Goal: Task Accomplishment & Management: Use online tool/utility

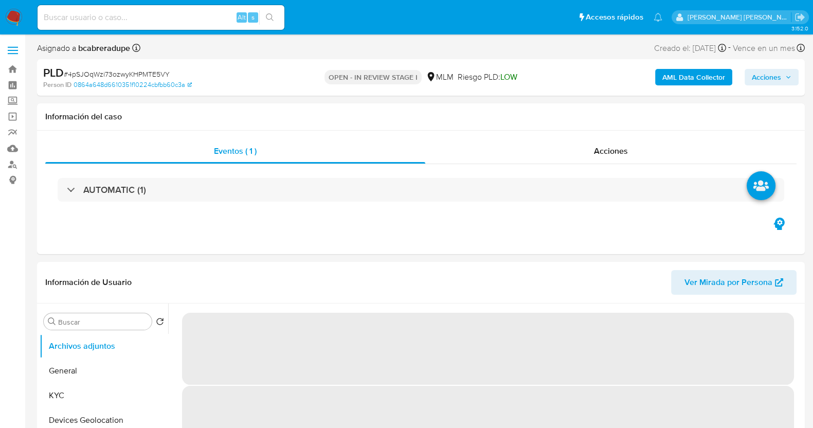
select select "10"
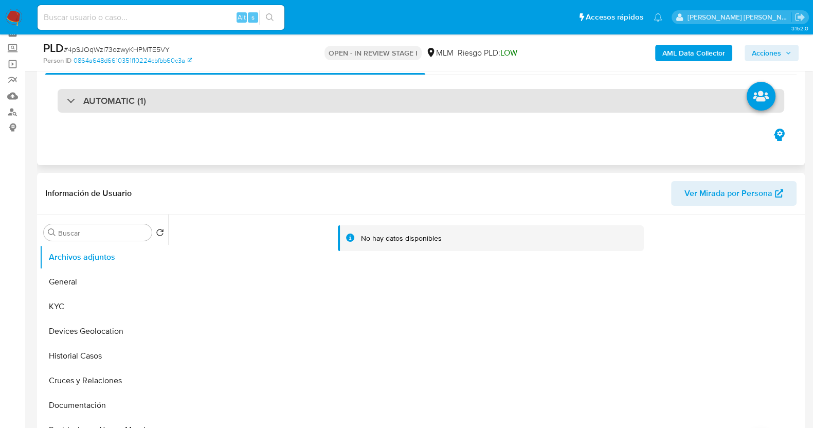
scroll to position [64, 0]
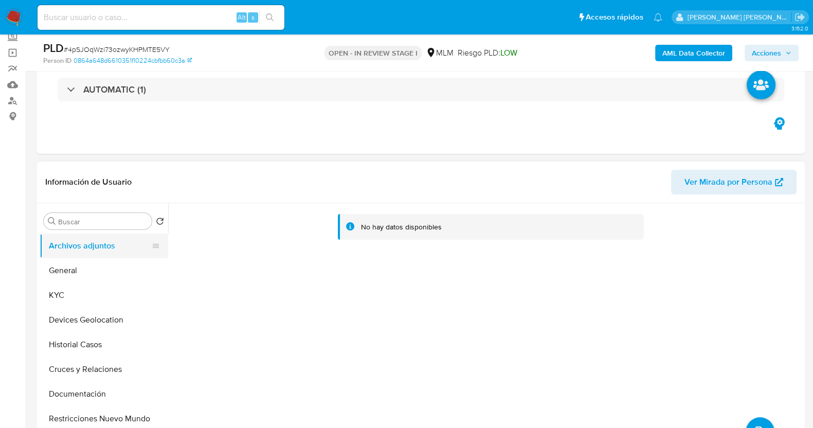
drag, startPoint x: 93, startPoint y: 295, endPoint x: 149, endPoint y: 257, distance: 67.8
click at [93, 295] on button "KYC" at bounding box center [104, 295] width 129 height 25
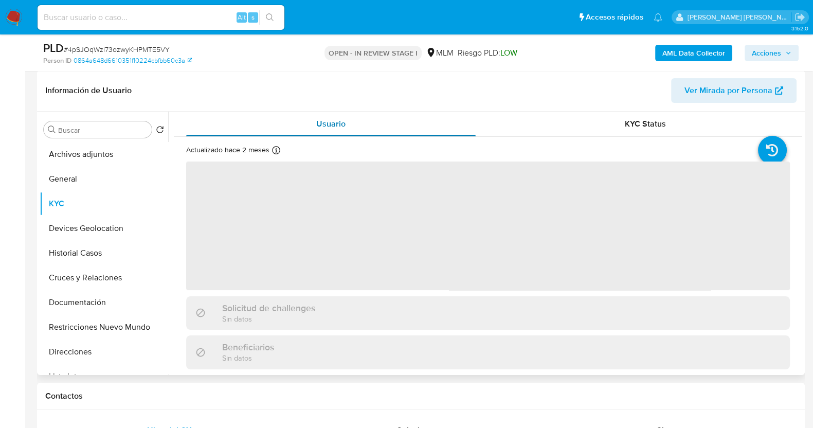
scroll to position [193, 0]
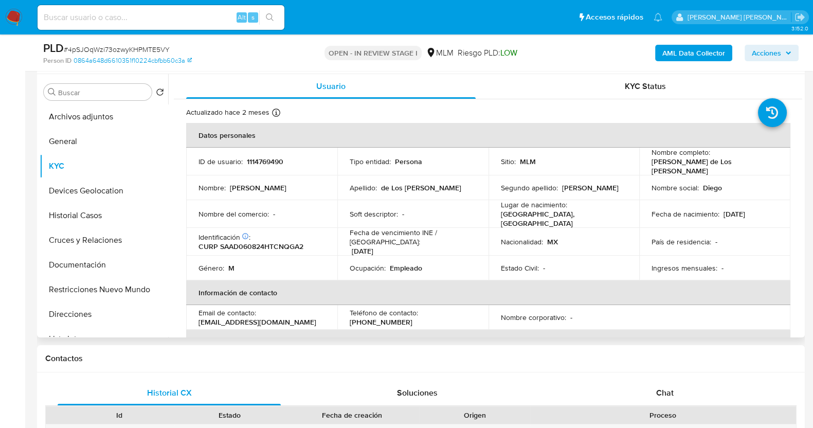
click at [418, 228] on p "Fecha de vencimiento INE / Pasaporte :" at bounding box center [413, 237] width 127 height 19
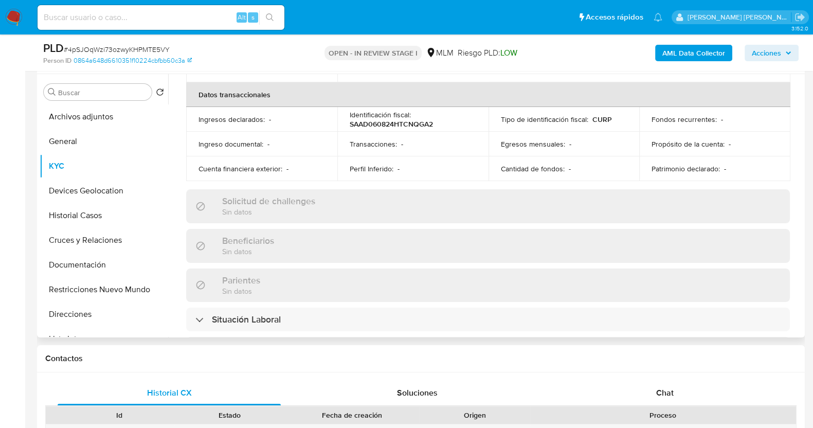
scroll to position [0, 0]
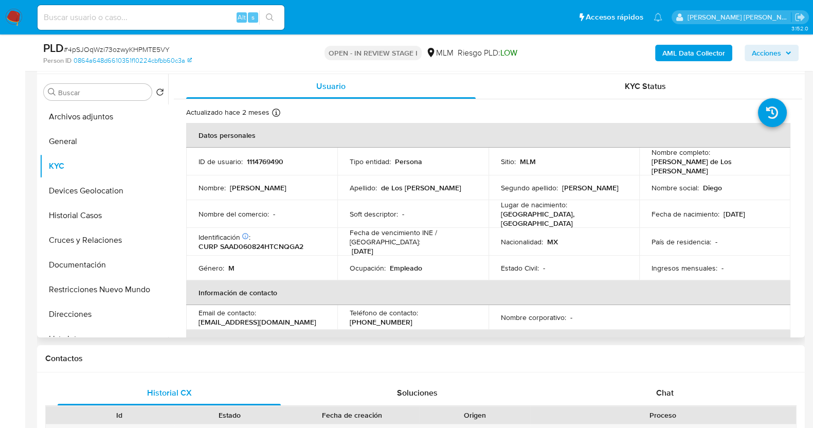
click at [273, 164] on p "1114769490" at bounding box center [265, 161] width 37 height 9
copy p "1114769490"
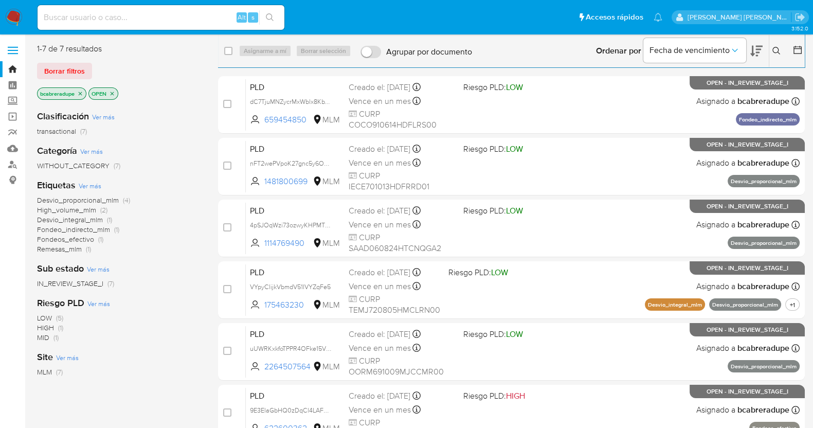
click at [217, 20] on input at bounding box center [161, 17] width 247 height 13
paste input "2339315262"
type input "2339315262"
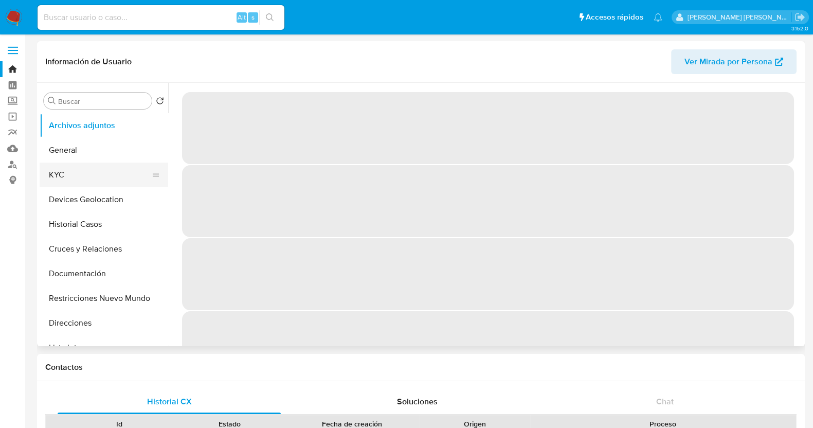
select select "10"
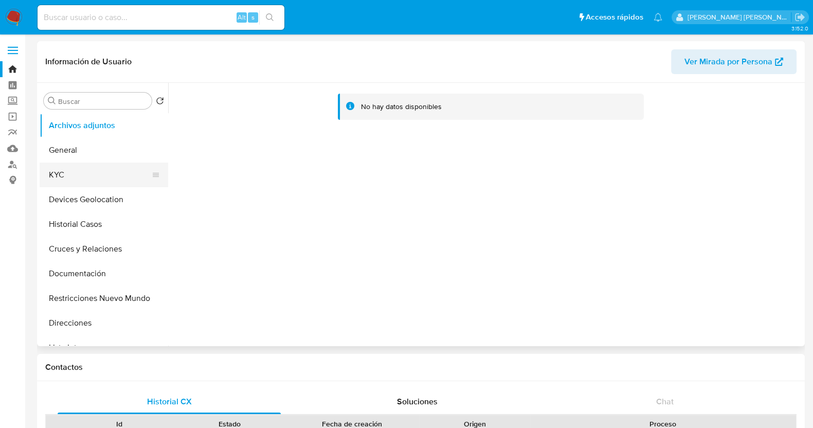
click at [72, 184] on button "KYC" at bounding box center [100, 175] width 120 height 25
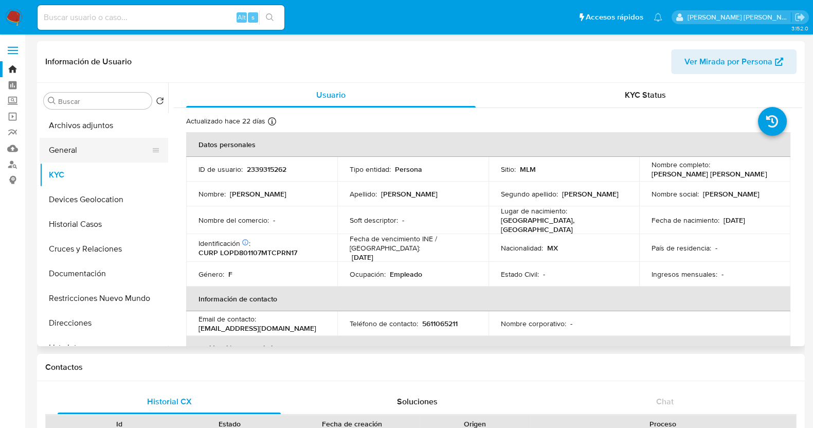
click at [69, 148] on button "General" at bounding box center [100, 150] width 120 height 25
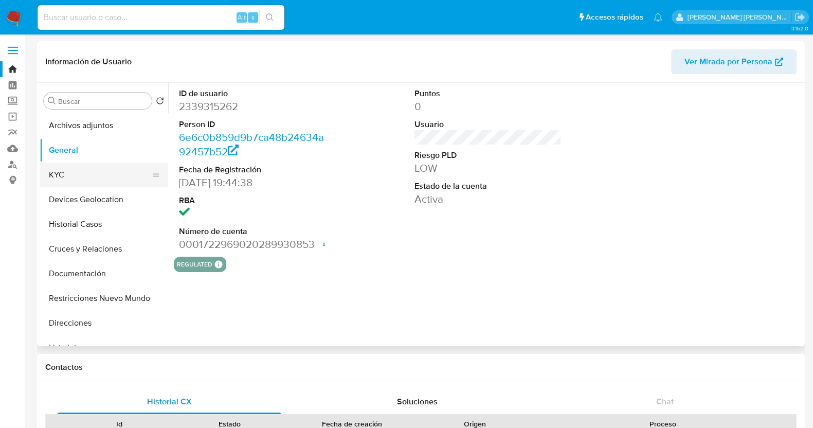
click at [93, 171] on button "KYC" at bounding box center [100, 175] width 120 height 25
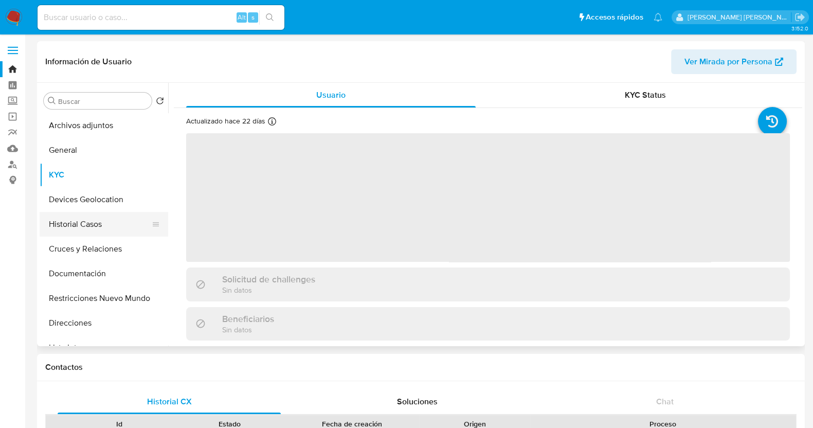
drag, startPoint x: 87, startPoint y: 222, endPoint x: 108, endPoint y: 222, distance: 20.1
click at [87, 222] on button "Historial Casos" at bounding box center [100, 224] width 120 height 25
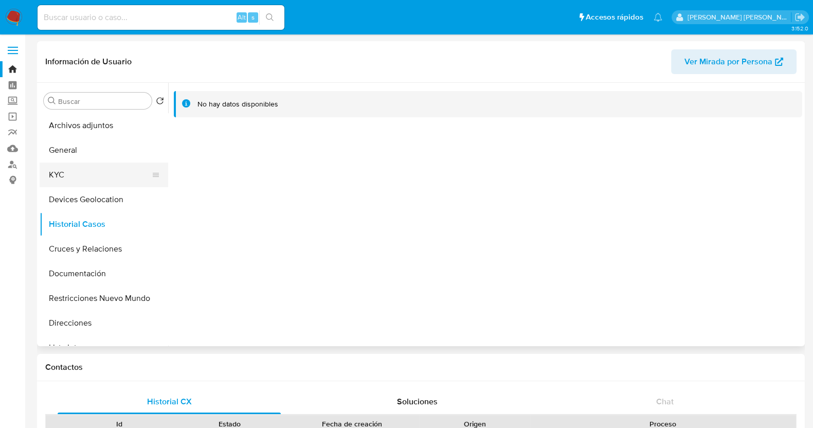
click at [83, 176] on button "KYC" at bounding box center [100, 175] width 120 height 25
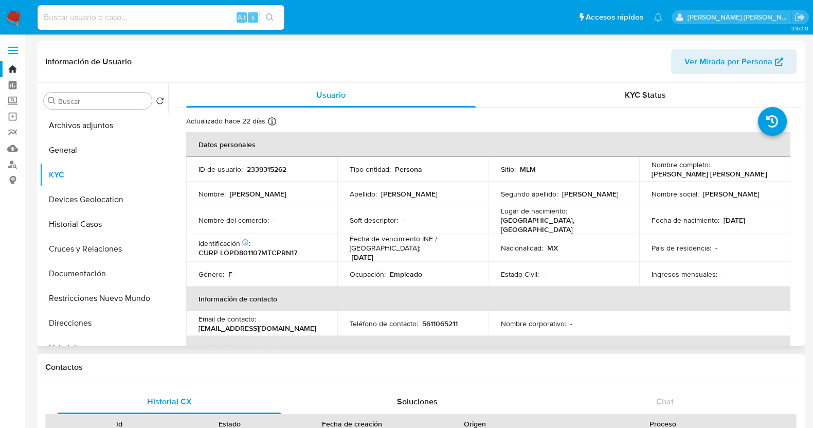
click at [392, 198] on p "Lopez" at bounding box center [409, 193] width 57 height 9
click at [271, 167] on p "2339315262" at bounding box center [267, 169] width 40 height 9
copy p "2339315262"
click at [671, 171] on p "Denise Cristel Lopez Perez" at bounding box center [709, 173] width 115 height 9
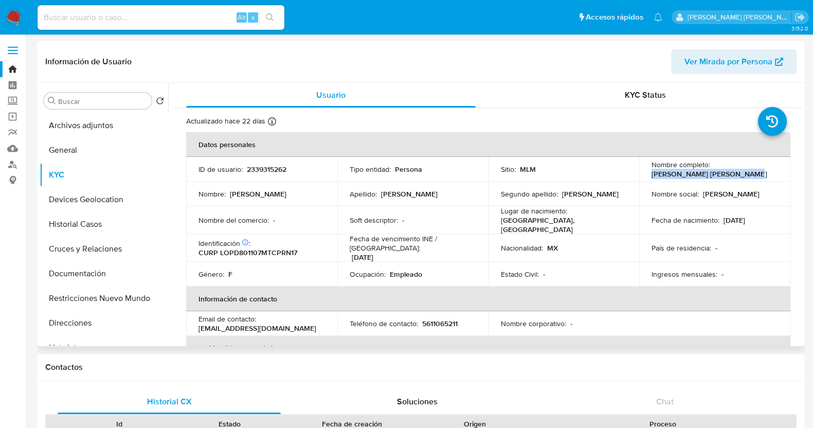
drag, startPoint x: 650, startPoint y: 175, endPoint x: 743, endPoint y: 170, distance: 93.3
click at [743, 170] on div "Nombre completo : Denise Cristel Lopez Perez" at bounding box center [715, 169] width 127 height 19
copy p "Denise Cristel Lopez Perez"
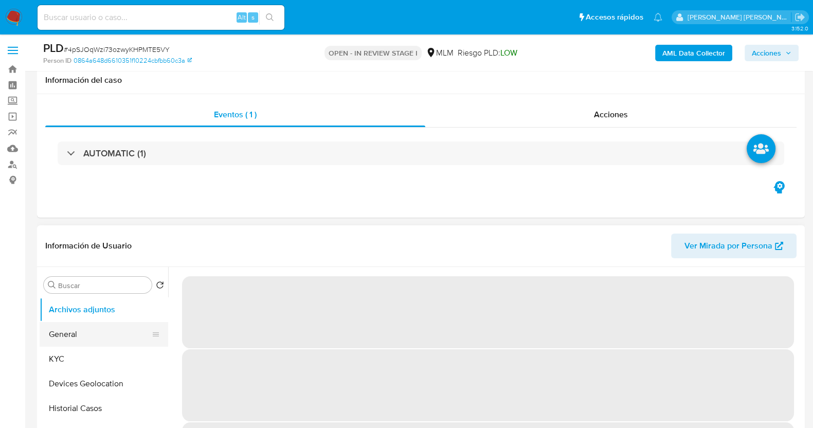
scroll to position [128, 0]
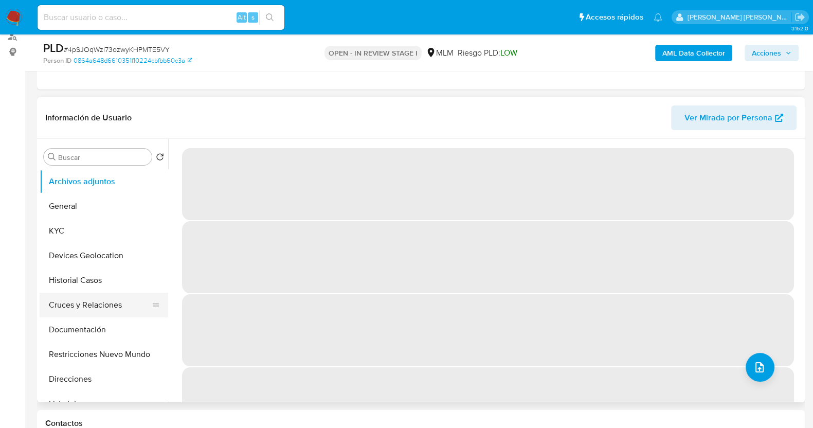
click at [88, 326] on button "Documentación" at bounding box center [104, 329] width 129 height 25
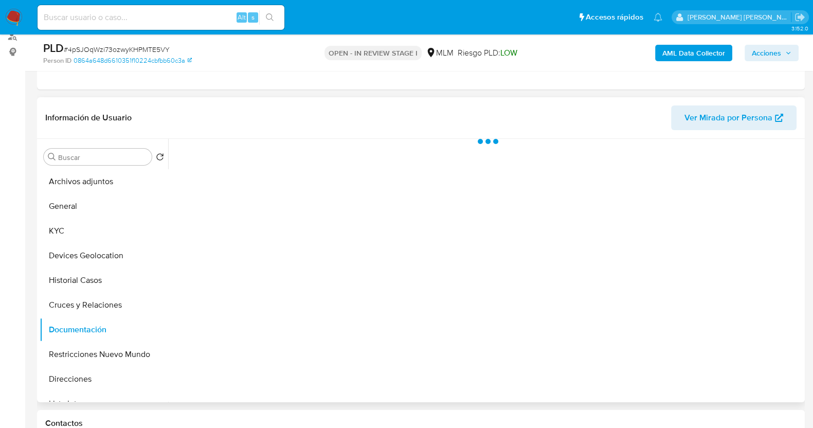
select select "10"
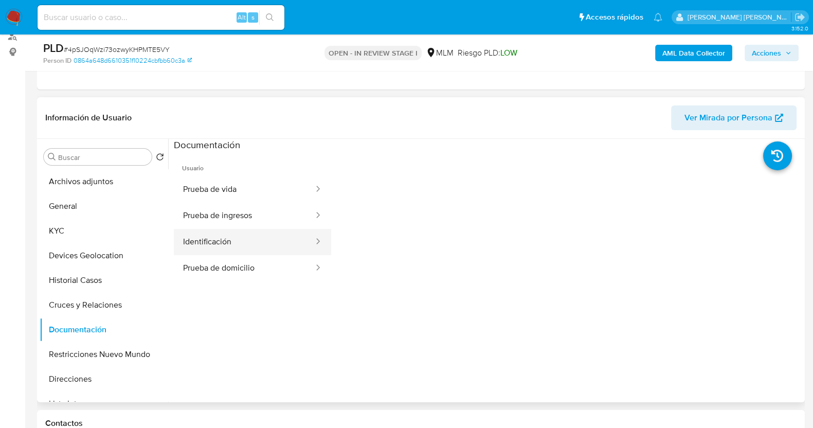
click at [263, 238] on button "Identificación" at bounding box center [244, 242] width 141 height 26
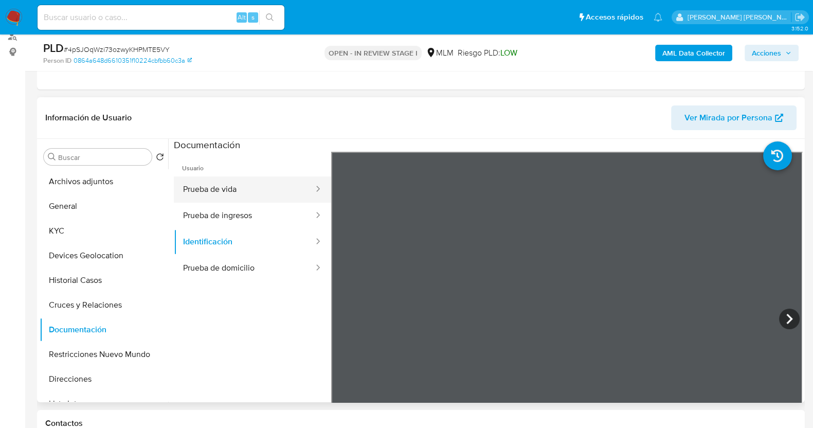
click at [254, 191] on button "Prueba de vida" at bounding box center [244, 189] width 141 height 26
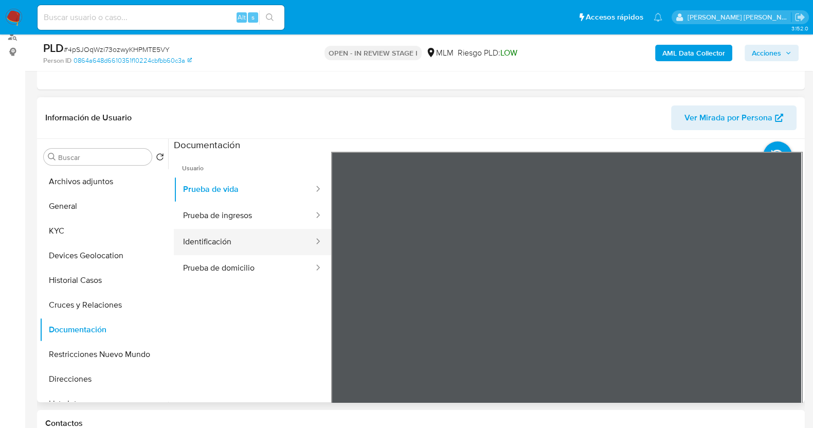
drag, startPoint x: 237, startPoint y: 236, endPoint x: 276, endPoint y: 231, distance: 39.4
click at [238, 236] on button "Identificación" at bounding box center [244, 242] width 141 height 26
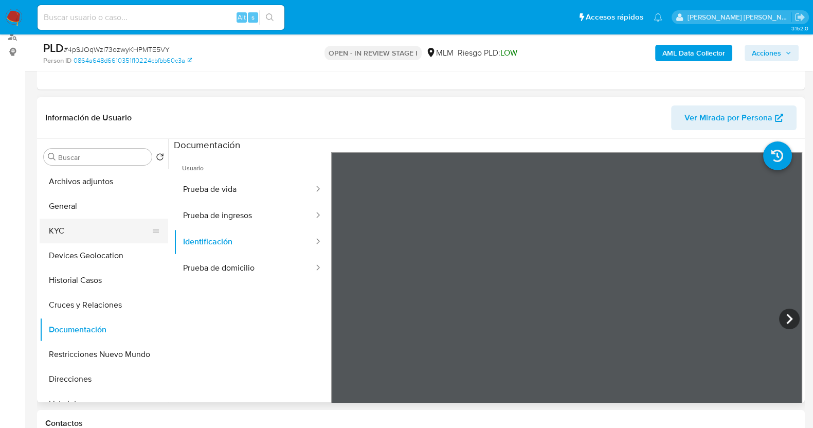
click at [87, 229] on button "KYC" at bounding box center [100, 231] width 120 height 25
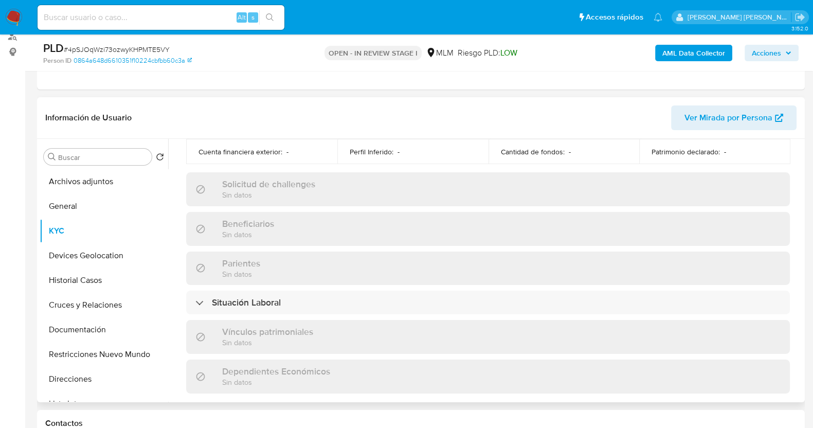
scroll to position [650, 0]
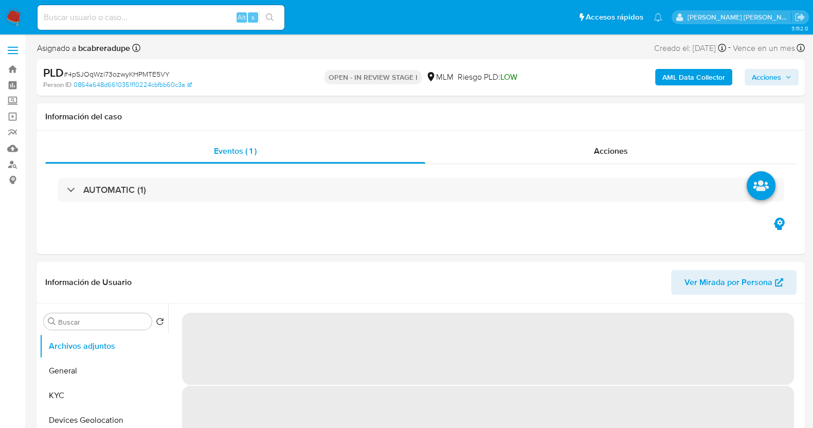
select select "10"
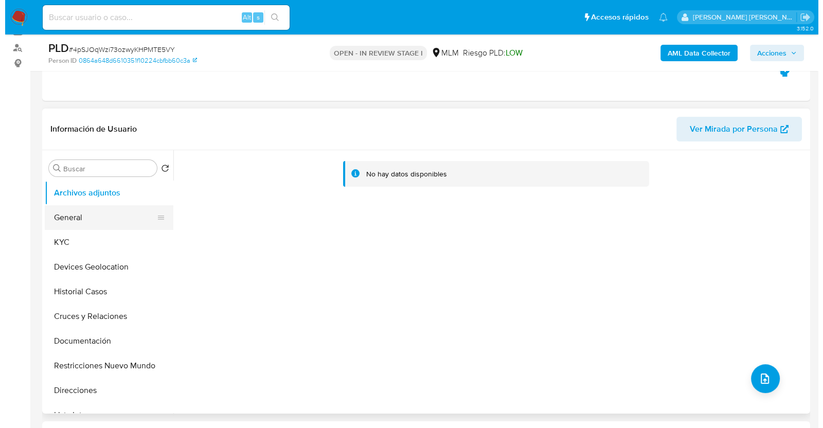
scroll to position [128, 0]
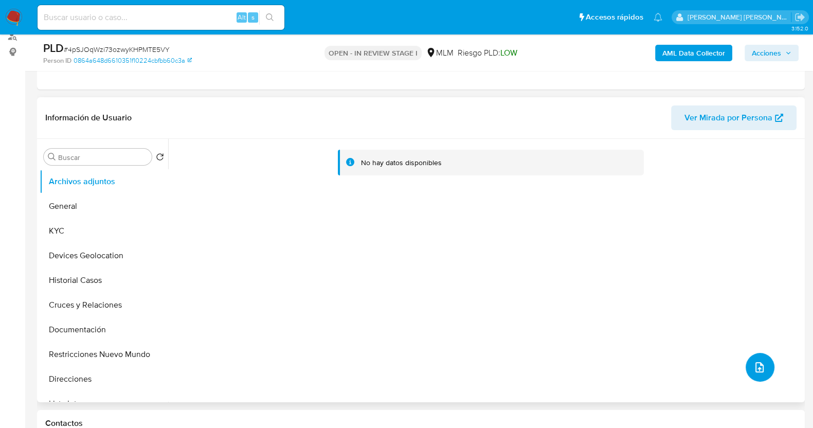
click at [754, 361] on icon "upload-file" at bounding box center [760, 367] width 12 height 12
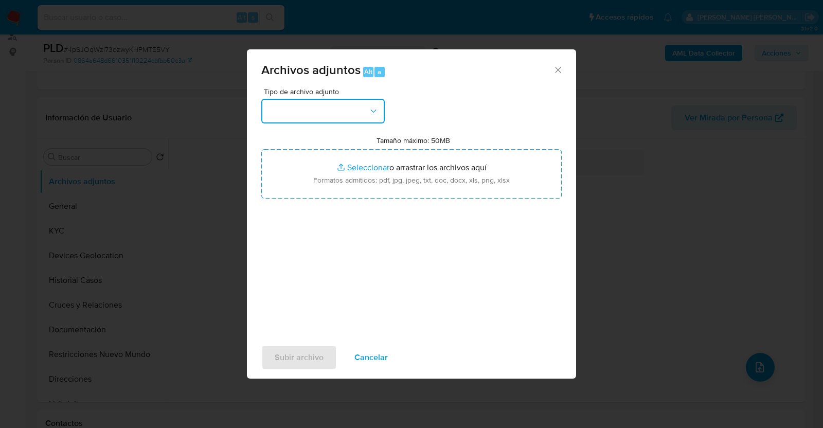
click at [364, 104] on button "button" at bounding box center [322, 111] width 123 height 25
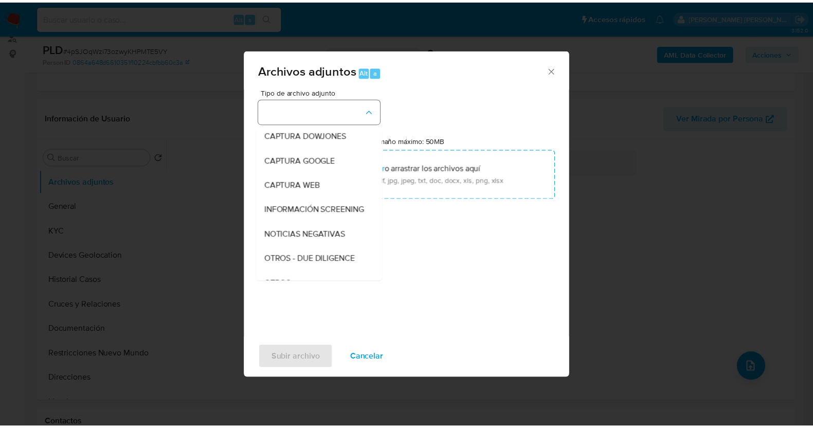
scroll to position [54, 0]
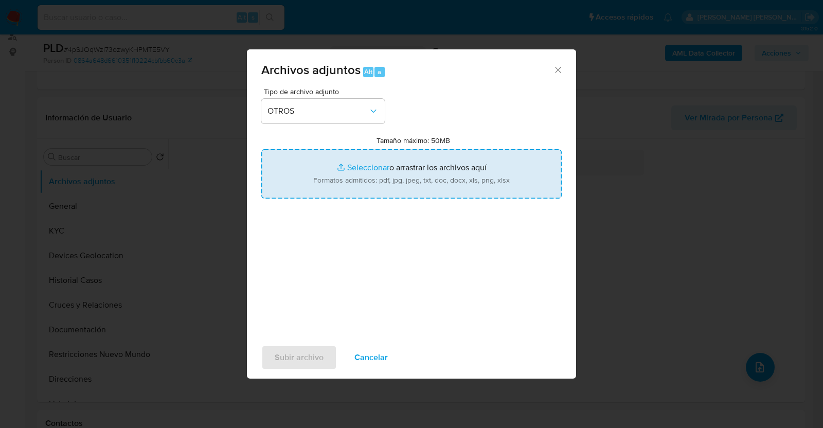
type input "C:\fakepath\1114769490_DIEGO DE LOS SANTOS_JUL2025.pdf"
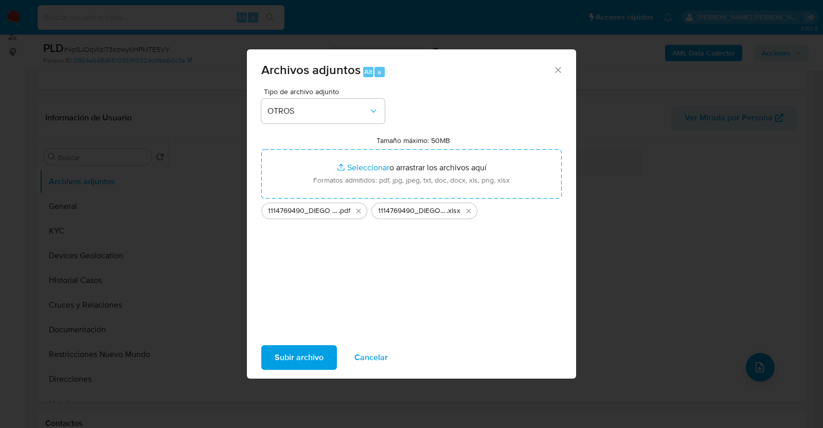
click at [313, 361] on span "Subir archivo" at bounding box center [299, 357] width 49 height 23
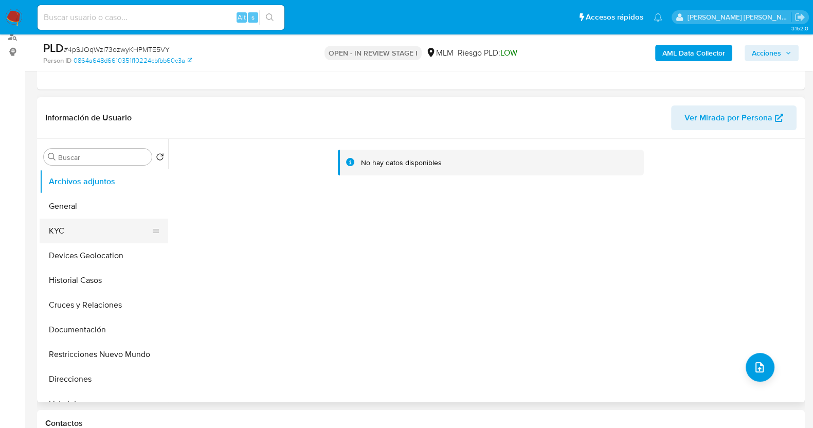
click at [88, 235] on button "KYC" at bounding box center [100, 231] width 120 height 25
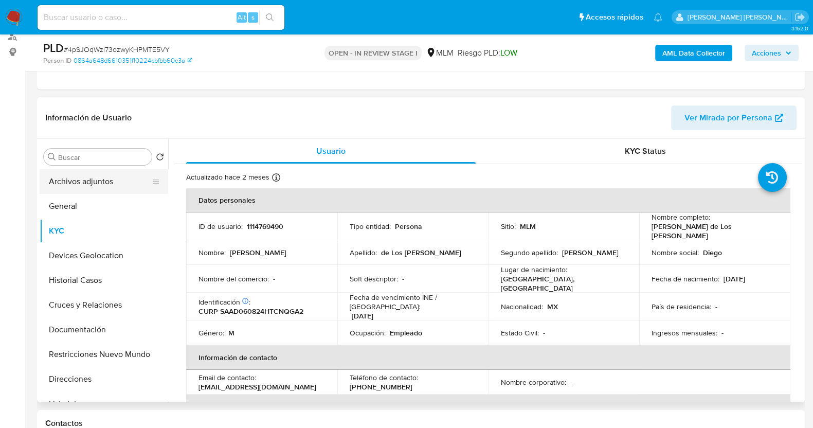
click at [105, 180] on button "Archivos adjuntos" at bounding box center [100, 181] width 120 height 25
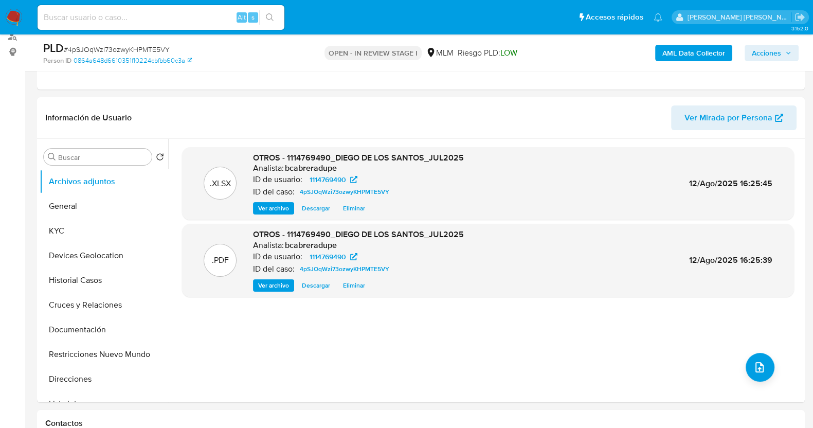
click at [770, 56] on span "Acciones" at bounding box center [766, 53] width 29 height 16
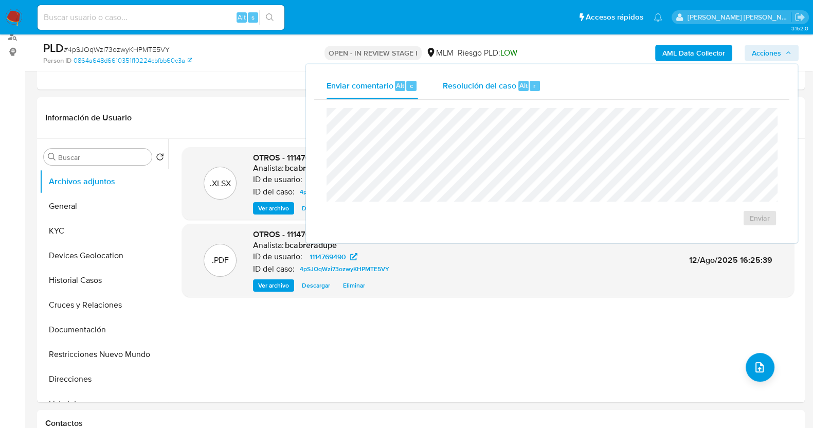
click at [460, 93] on div "Resolución del caso Alt r" at bounding box center [492, 86] width 98 height 27
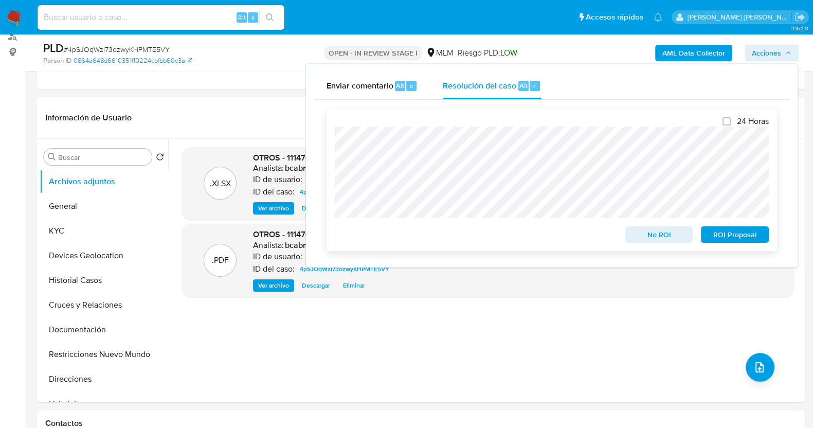
scroll to position [0, 0]
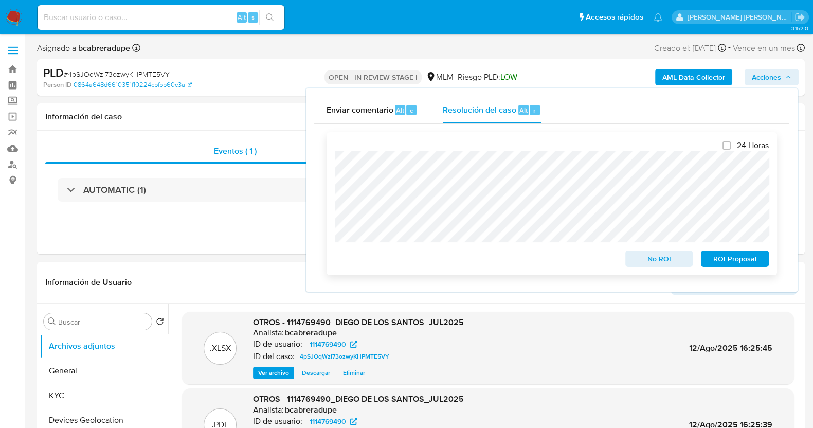
click at [659, 257] on span "No ROI" at bounding box center [660, 259] width 54 height 14
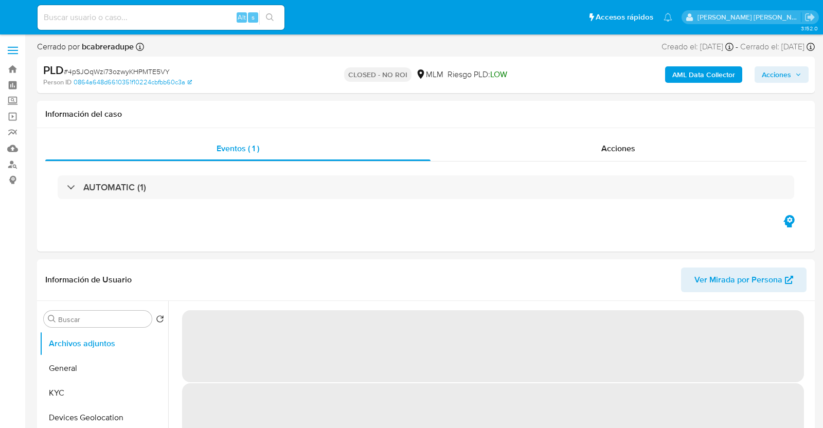
select select "10"
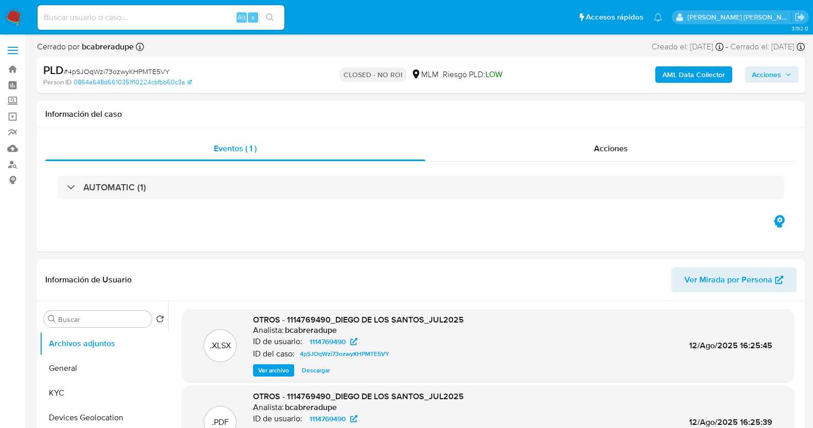
click at [140, 76] on span "# 4pSJOqWzi73ozwyKHPMTE5VY" at bounding box center [117, 71] width 106 height 10
copy span "4pSJOqWzi73ozwyKHPMTE5VY"
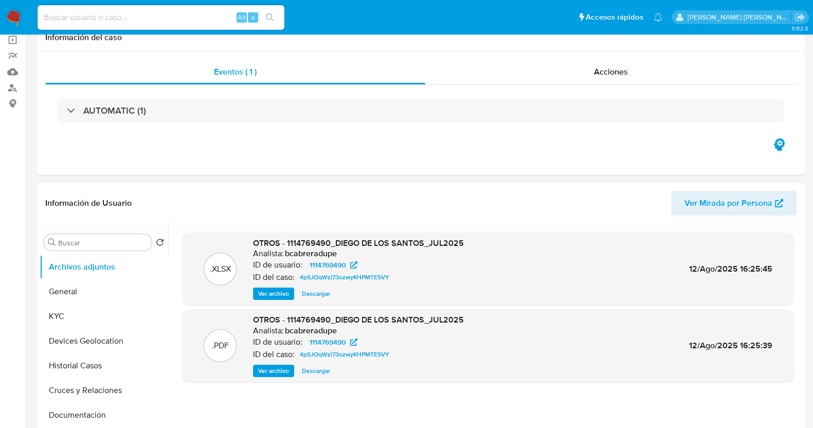
scroll to position [128, 0]
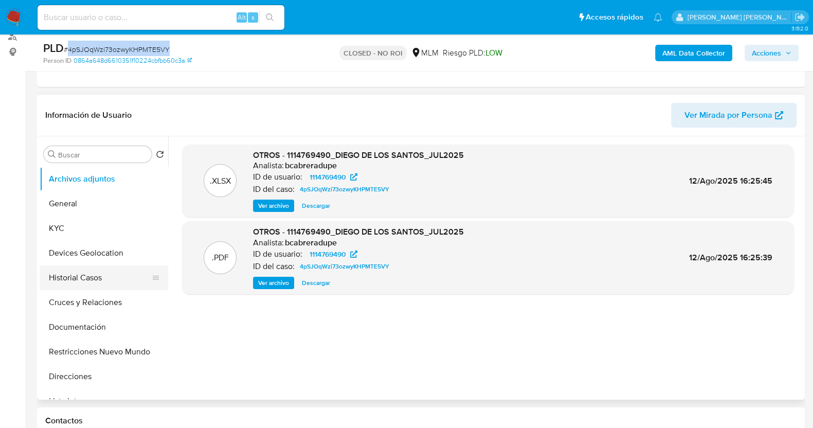
click at [76, 276] on button "Historial Casos" at bounding box center [100, 277] width 120 height 25
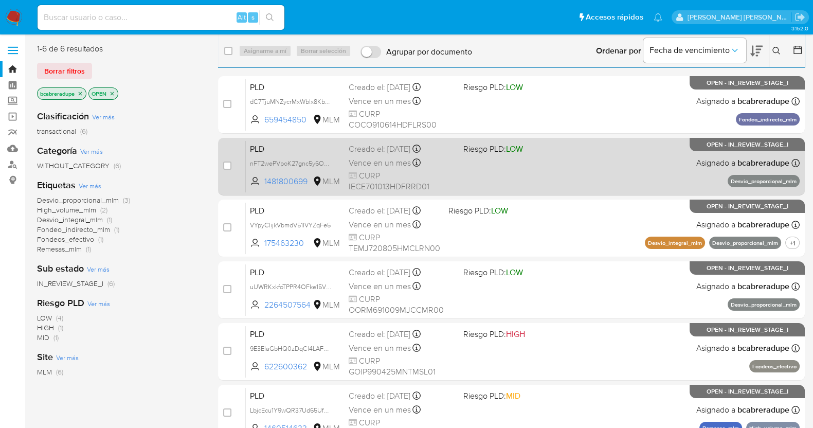
click at [381, 161] on span "Vence en un mes" at bounding box center [380, 162] width 62 height 11
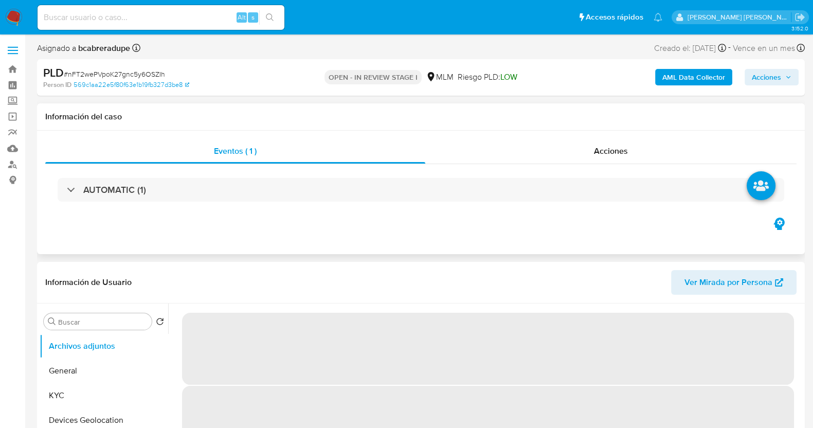
select select "10"
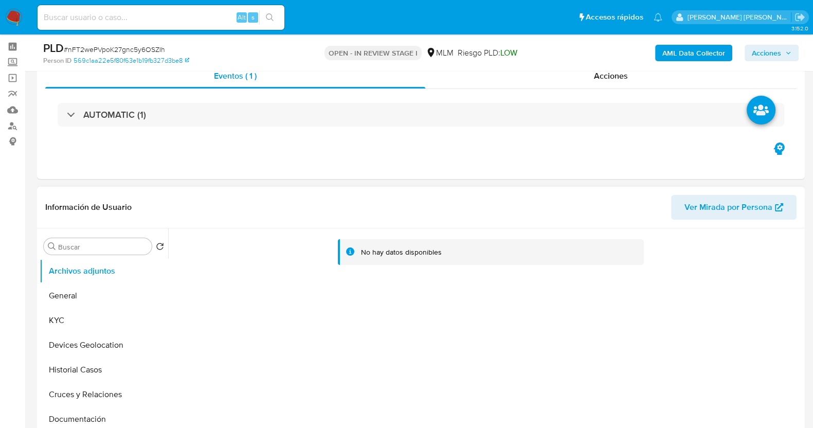
scroll to position [128, 0]
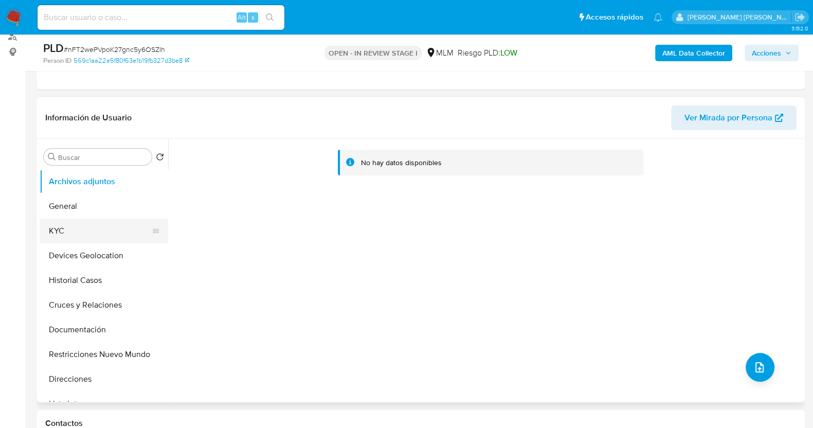
click at [87, 225] on button "KYC" at bounding box center [100, 231] width 120 height 25
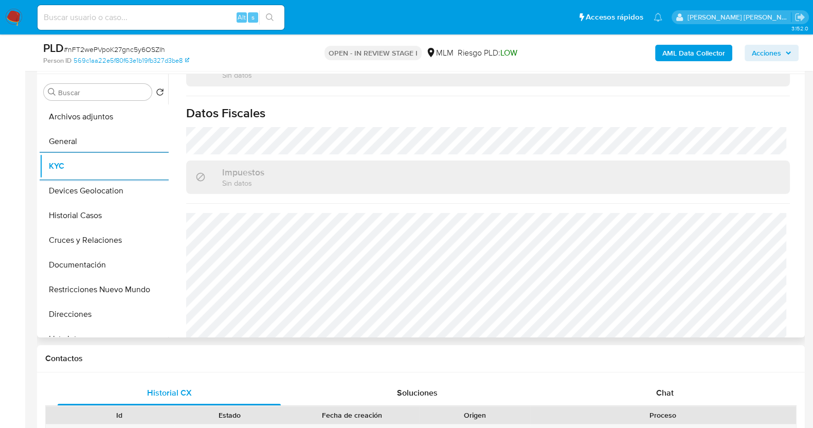
scroll to position [646, 0]
click at [65, 143] on button "General" at bounding box center [100, 141] width 120 height 25
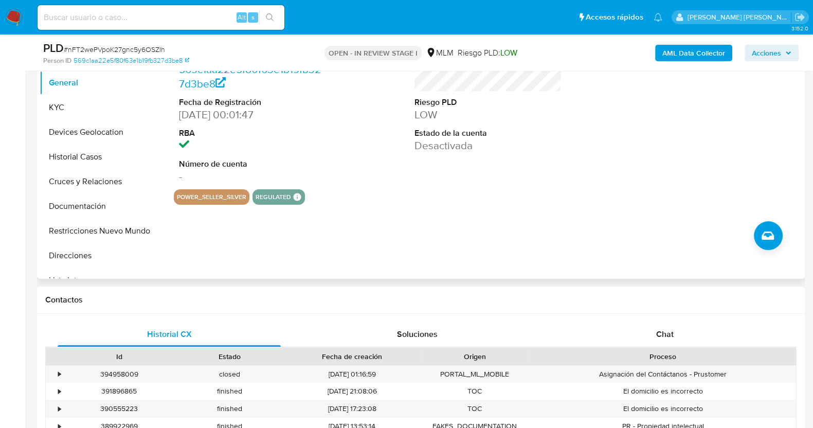
scroll to position [257, 0]
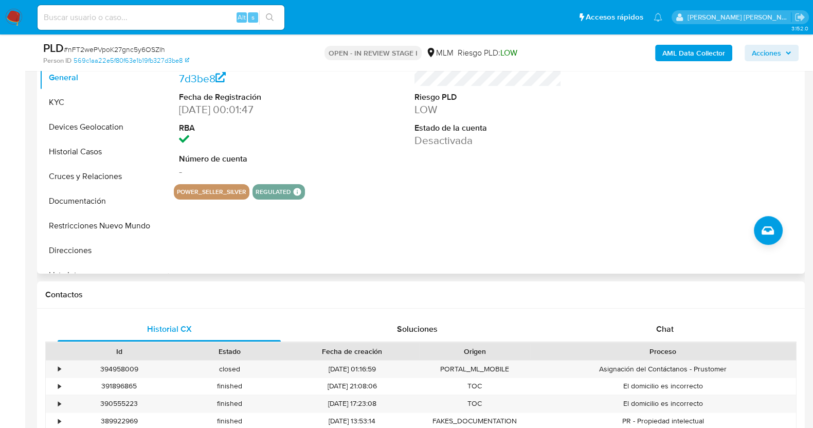
click at [326, 143] on div "ID de usuario 1481800699 Person ID 569c1aa22e5f80f63e1b19fb327d3be8 Fecha de Re…" at bounding box center [252, 97] width 157 height 174
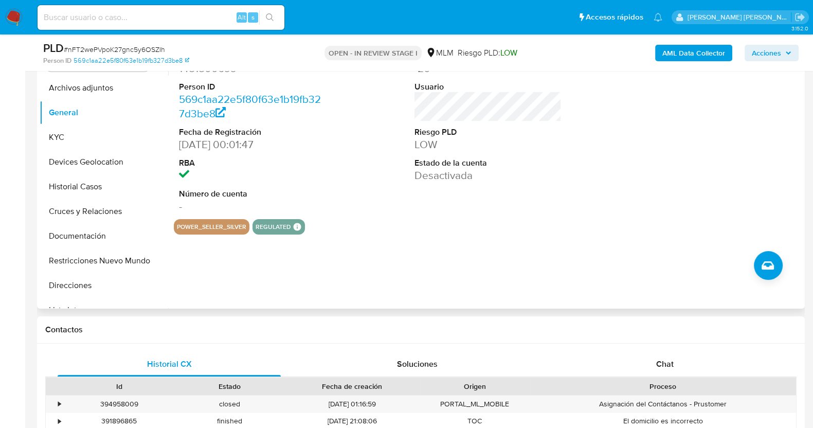
scroll to position [193, 0]
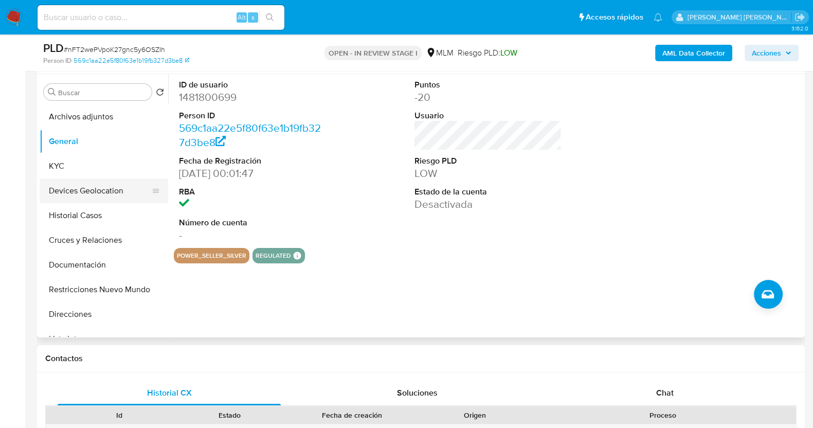
click at [103, 193] on button "Devices Geolocation" at bounding box center [100, 191] width 120 height 25
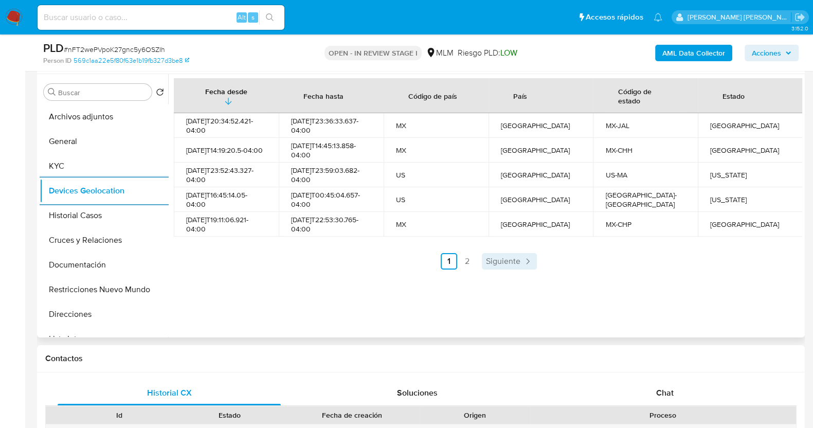
click at [519, 258] on link "Siguiente" at bounding box center [509, 261] width 55 height 16
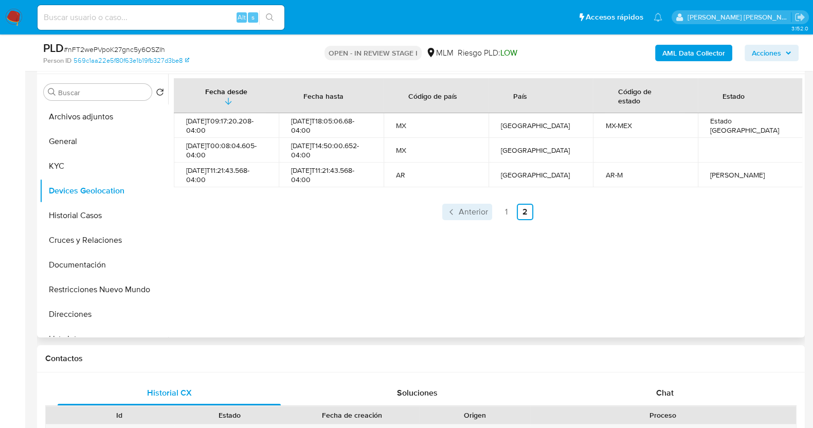
click at [481, 204] on link "Anterior" at bounding box center [467, 212] width 50 height 16
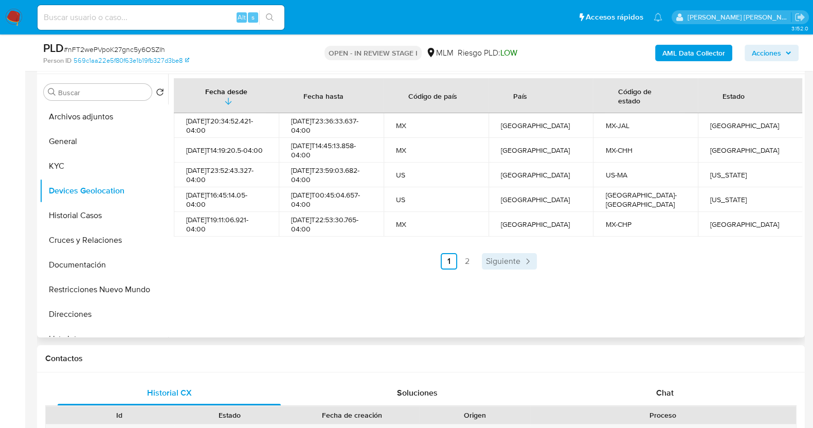
click at [493, 263] on span "Siguiente" at bounding box center [503, 261] width 34 height 8
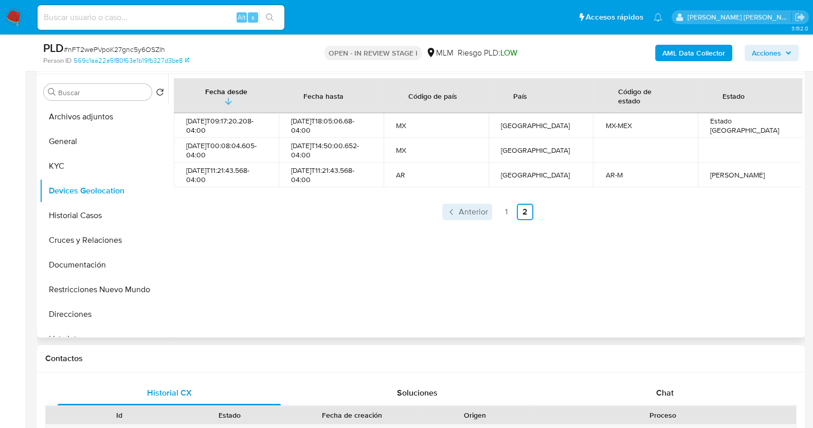
click at [484, 212] on span "Anterior" at bounding box center [473, 212] width 29 height 8
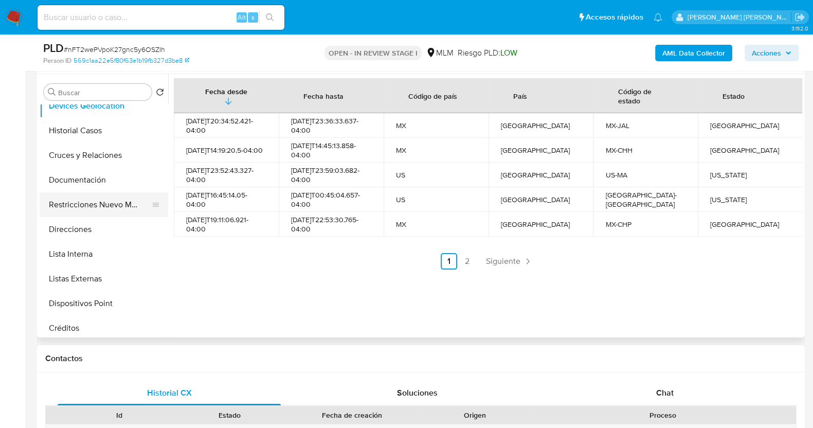
scroll to position [128, 0]
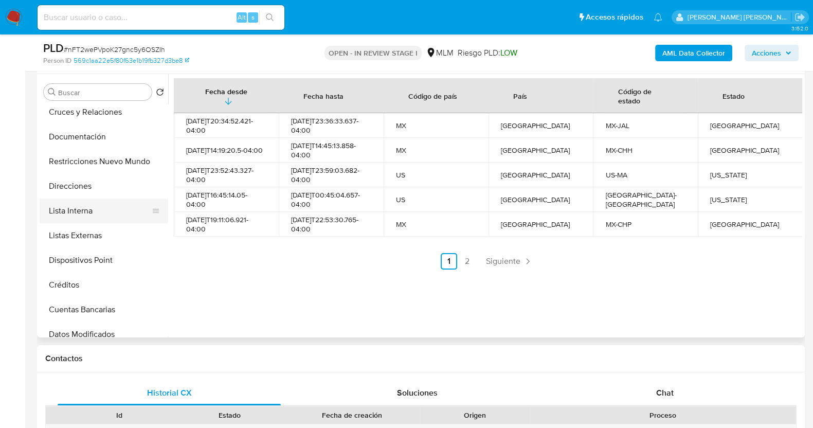
click at [95, 209] on button "Lista Interna" at bounding box center [100, 211] width 120 height 25
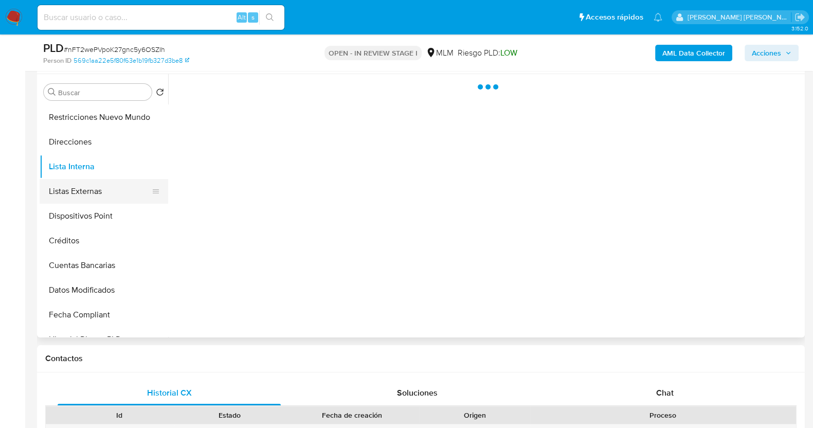
scroll to position [193, 0]
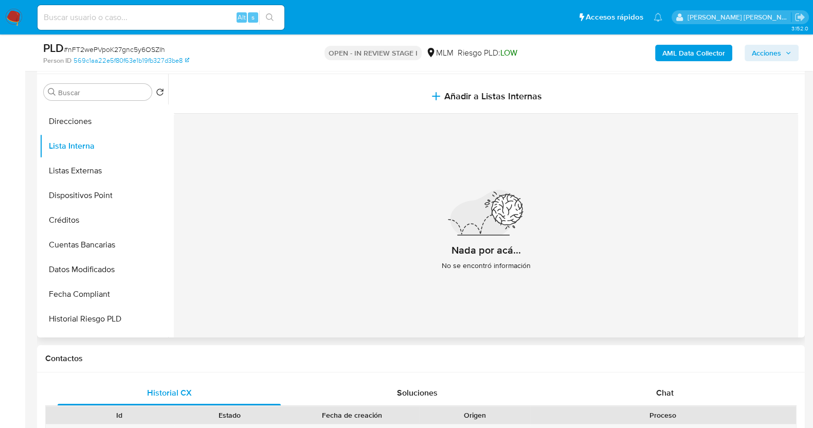
drag, startPoint x: 102, startPoint y: 166, endPoint x: 175, endPoint y: 163, distance: 73.1
click at [101, 167] on button "Listas Externas" at bounding box center [104, 170] width 129 height 25
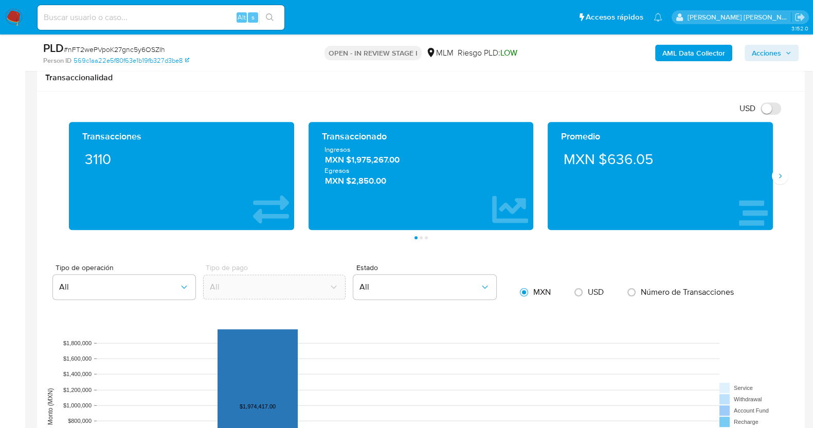
scroll to position [772, 0]
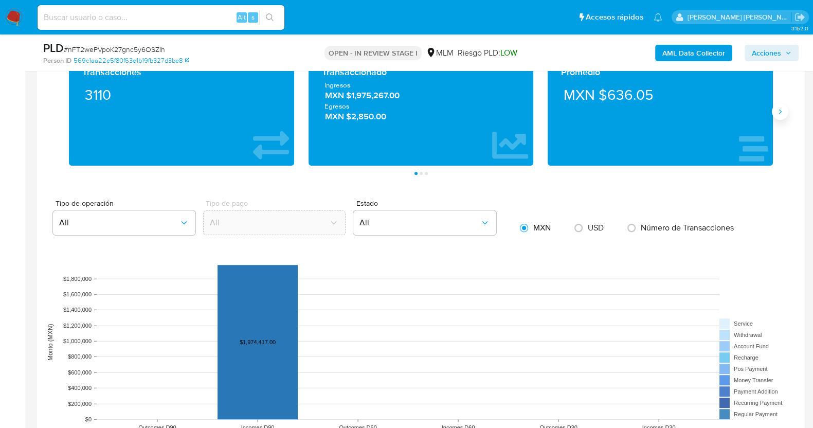
click at [776, 109] on icon "Siguiente" at bounding box center [780, 112] width 8 height 8
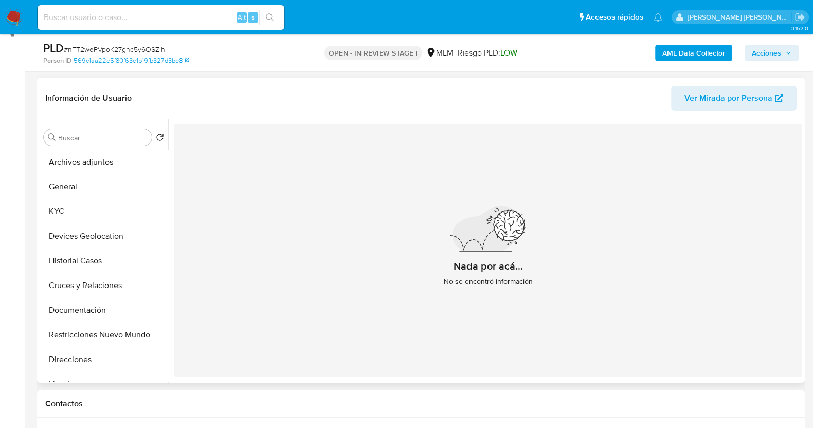
scroll to position [193, 0]
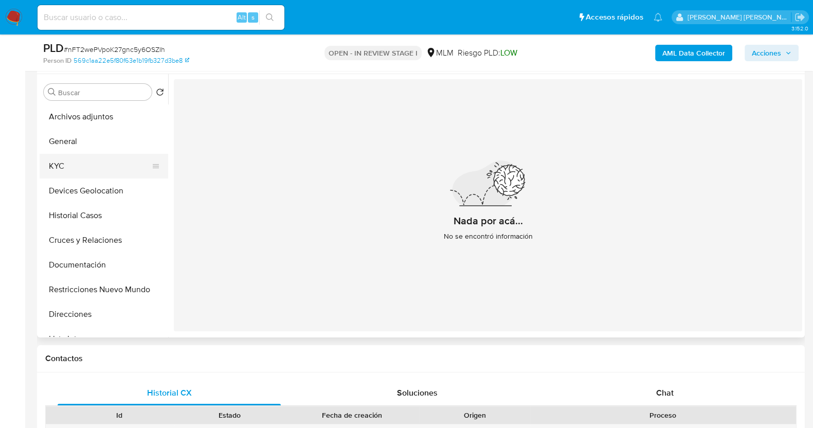
click at [93, 162] on button "KYC" at bounding box center [100, 166] width 120 height 25
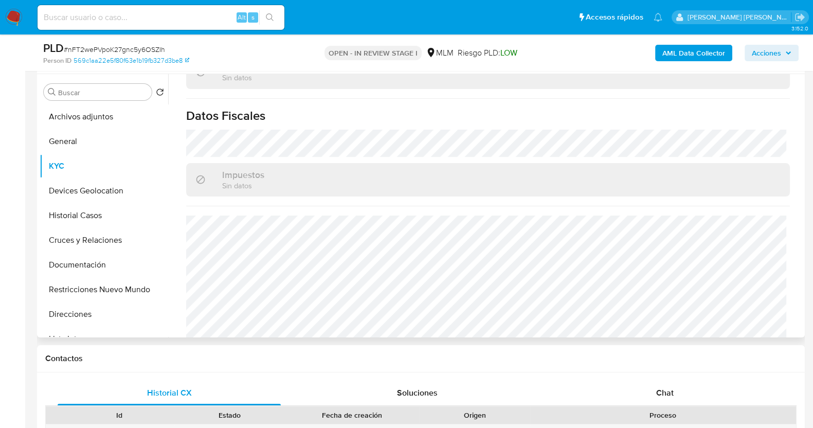
scroll to position [646, 0]
drag, startPoint x: 87, startPoint y: 269, endPoint x: 152, endPoint y: 251, distance: 67.1
click at [87, 269] on button "Documentación" at bounding box center [104, 265] width 129 height 25
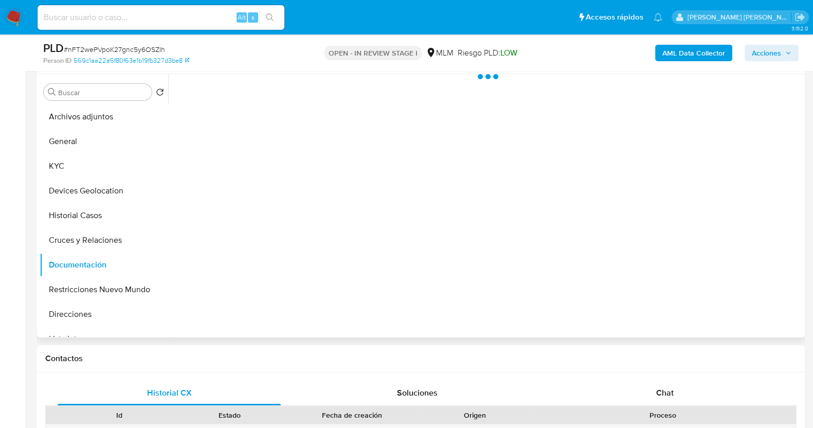
scroll to position [0, 0]
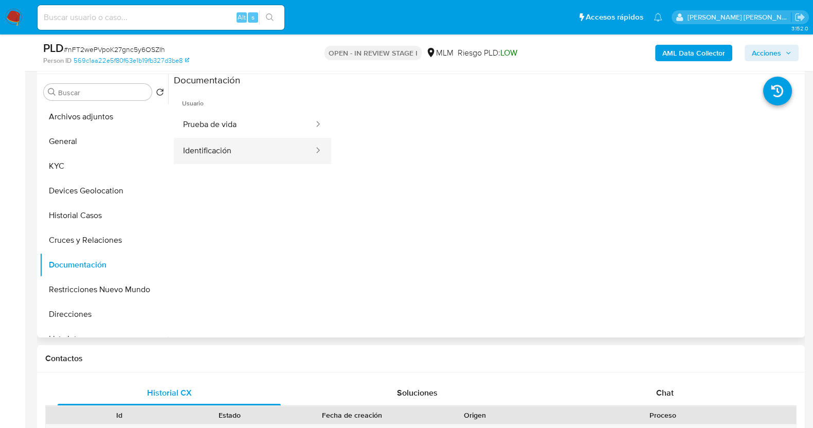
click at [231, 149] on button "Identificación" at bounding box center [244, 151] width 141 height 26
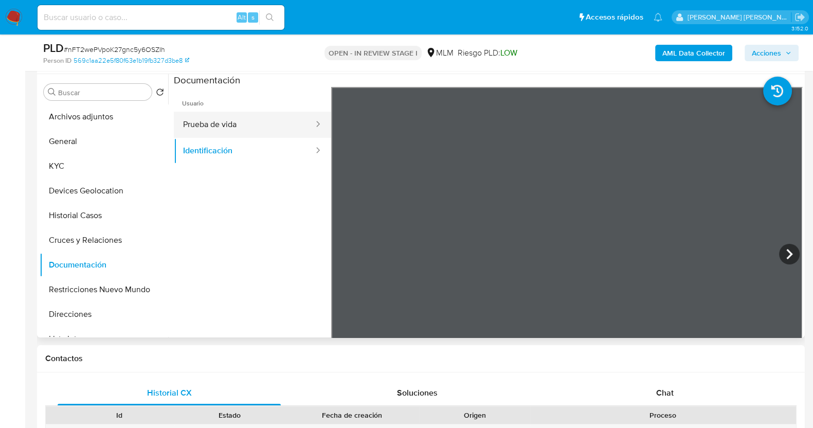
click at [210, 120] on button "Prueba de vida" at bounding box center [244, 125] width 141 height 26
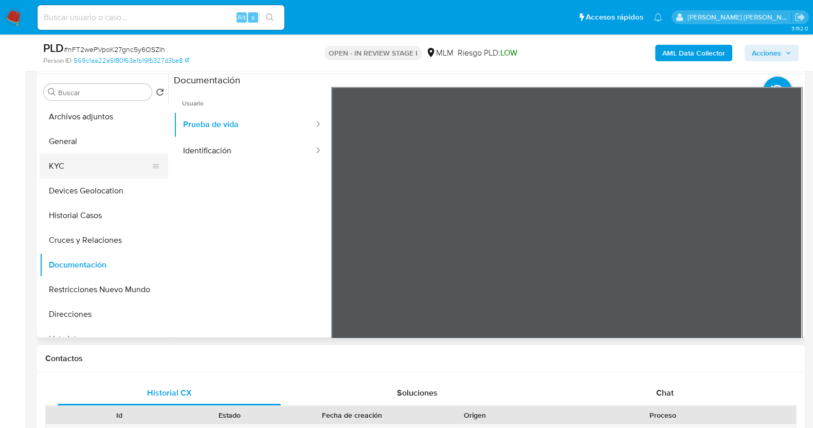
click at [76, 169] on button "KYC" at bounding box center [100, 166] width 120 height 25
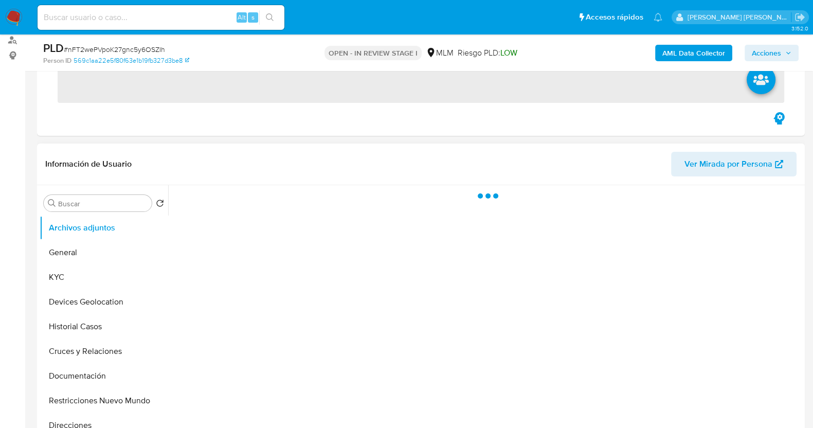
scroll to position [128, 0]
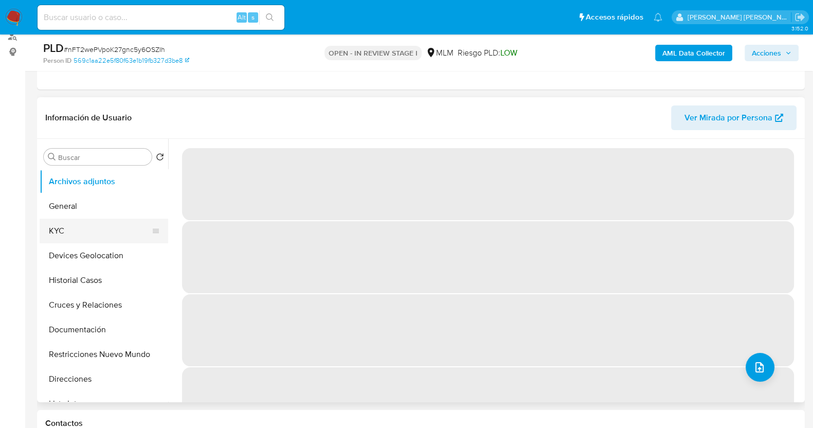
select select "10"
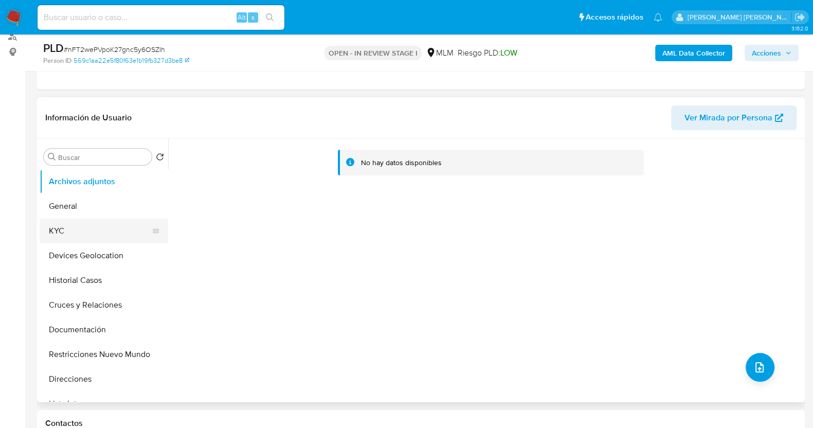
click at [103, 241] on button "KYC" at bounding box center [100, 231] width 120 height 25
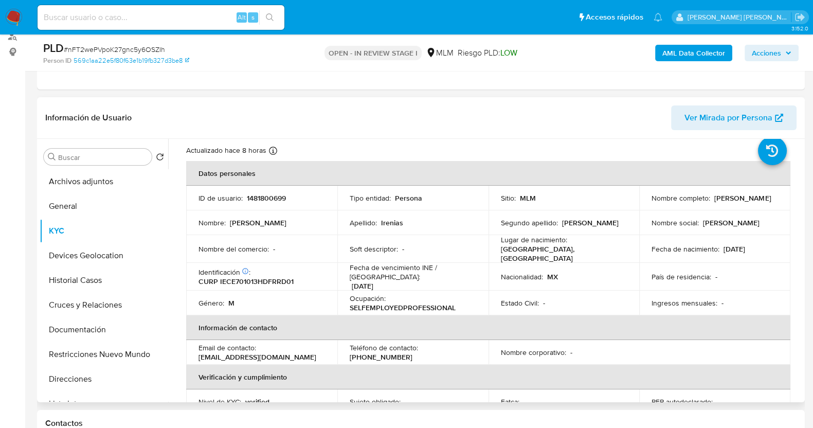
scroll to position [0, 0]
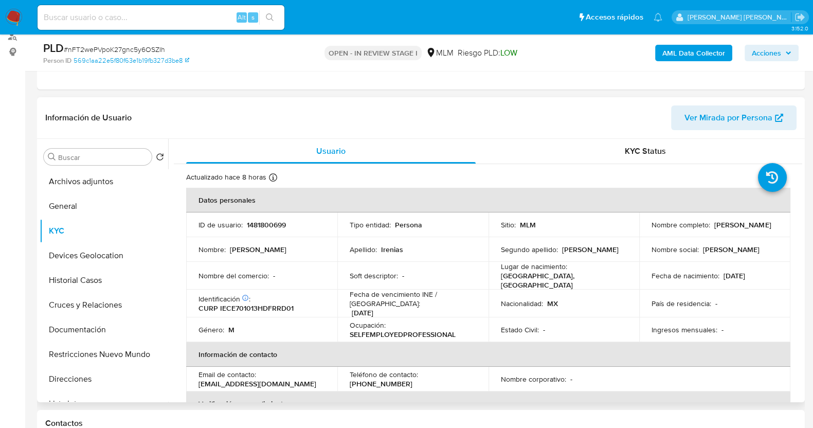
drag, startPoint x: 648, startPoint y: 228, endPoint x: 721, endPoint y: 232, distance: 73.1
click at [721, 229] on div "Nombre completo : Eduardo Irenias Cruz" at bounding box center [715, 224] width 127 height 9
copy p "Eduardo Irenias Cruz"
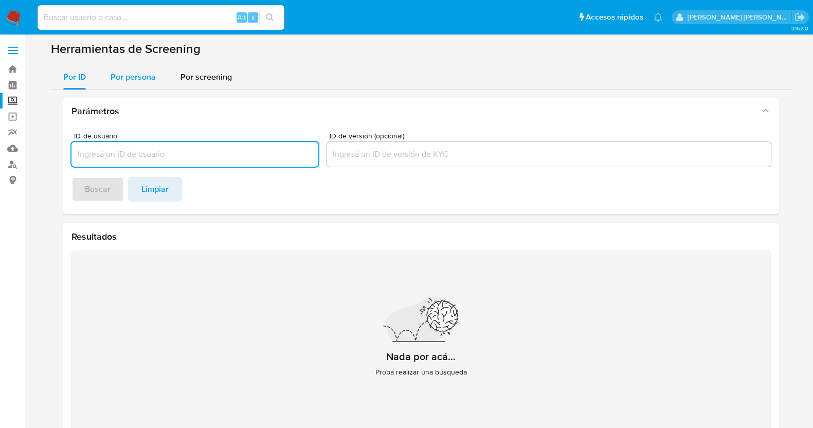
click at [149, 77] on span "Por persona" at bounding box center [133, 77] width 45 height 12
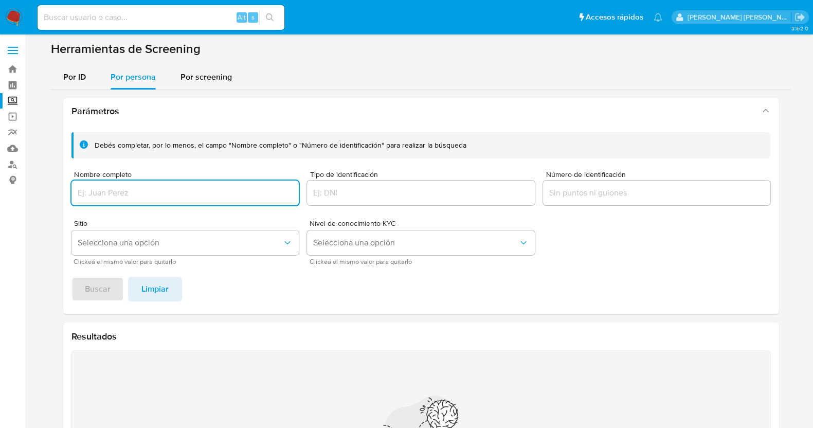
click at [195, 196] on input "Nombre completo" at bounding box center [186, 192] width 228 height 13
type input "ESPINOSA GUITRON JESUS"
click at [85, 293] on span "Buscar" at bounding box center [98, 289] width 26 height 23
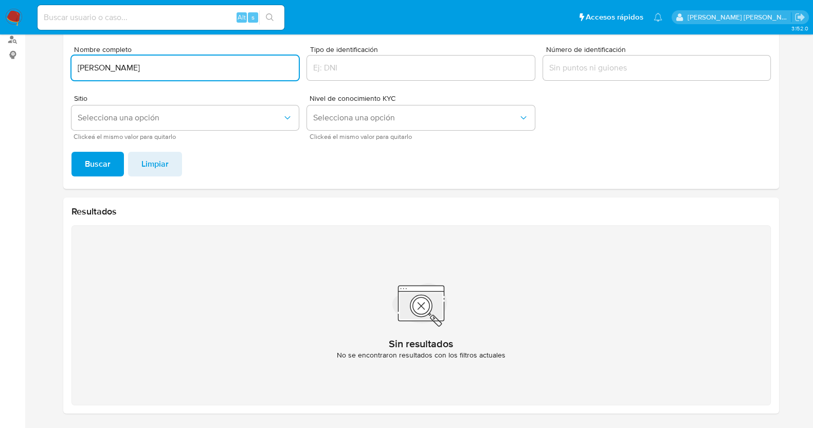
drag, startPoint x: 225, startPoint y: 73, endPoint x: 54, endPoint y: 72, distance: 171.3
click at [54, 72] on div "Parámetros Debés completar, por lo menos, el campo "Nombre completo" o "Número …" at bounding box center [421, 193] width 741 height 457
click at [80, 67] on input "ESPINOSA GUITRON JESUS" at bounding box center [186, 67] width 228 height 13
click at [179, 67] on input "JESUS ESPINOSA GUITRON JESUS" at bounding box center [186, 67] width 228 height 13
click at [72, 152] on button "Buscar" at bounding box center [98, 164] width 52 height 25
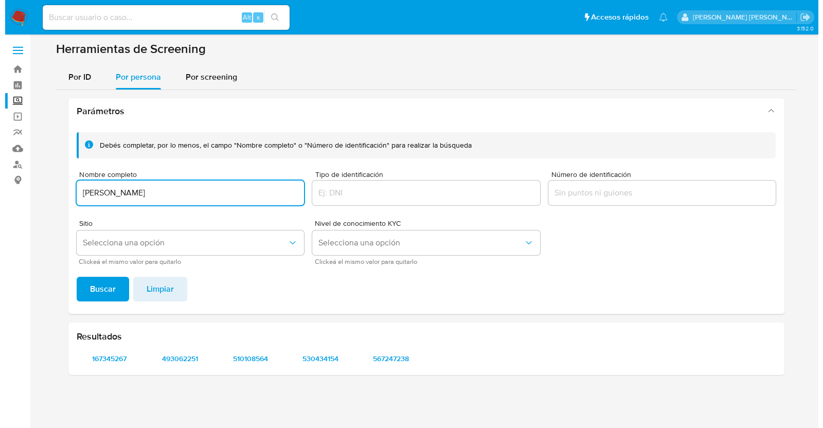
scroll to position [0, 0]
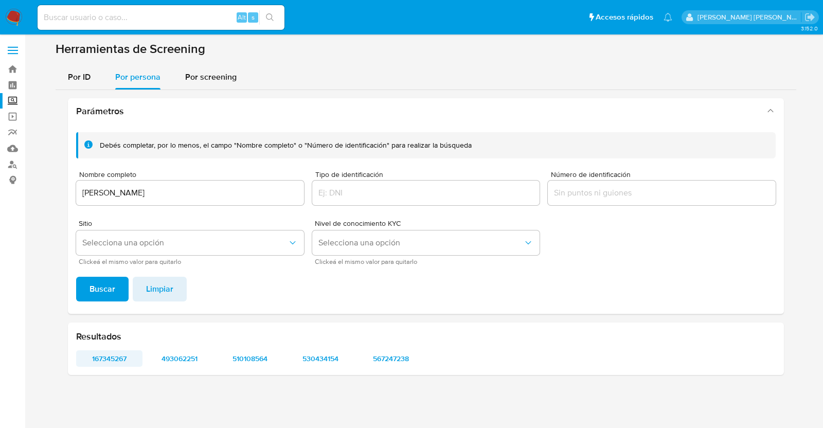
click at [116, 363] on span "167345267" at bounding box center [109, 358] width 52 height 14
click at [187, 360] on span "493062251" at bounding box center [180, 358] width 52 height 14
click at [262, 356] on span "510108564" at bounding box center [250, 358] width 52 height 14
click at [330, 359] on span "530434154" at bounding box center [320, 358] width 52 height 14
click at [379, 360] on span "567247238" at bounding box center [391, 358] width 52 height 14
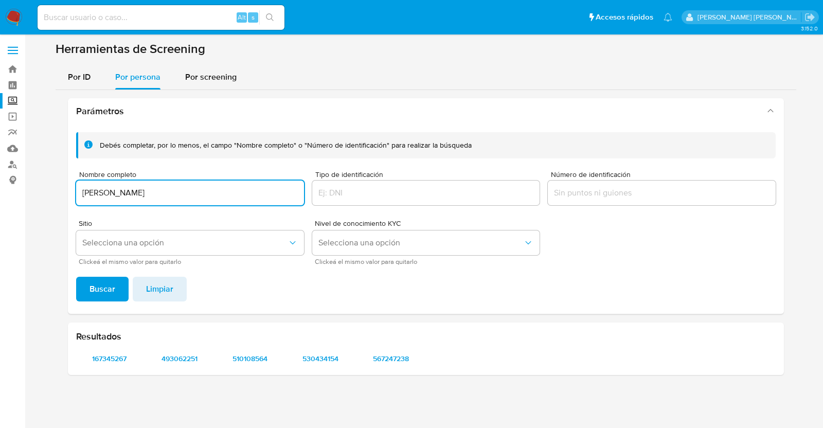
drag, startPoint x: 204, startPoint y: 192, endPoint x: 57, endPoint y: 184, distance: 147.3
click at [57, 184] on div "Parámetros Debés completar, por lo menos, el campo "Nombre completo" o "Número …" at bounding box center [426, 236] width 741 height 293
type input "JESUS ESPINOSA CAMACHO"
click at [76, 277] on button "Buscar" at bounding box center [102, 289] width 52 height 25
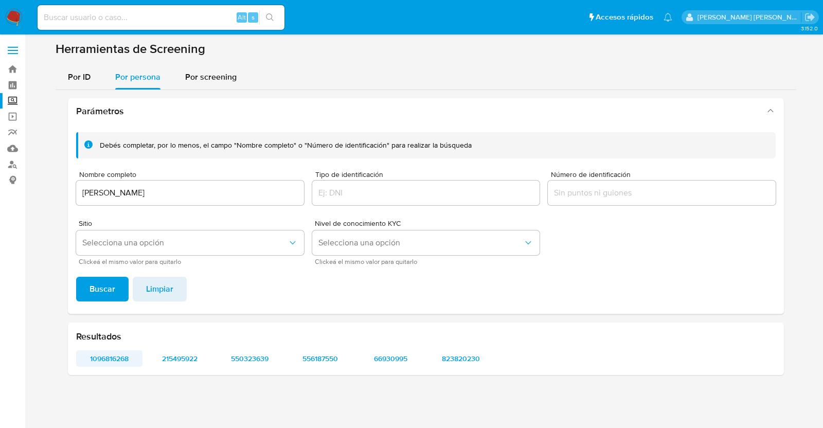
click at [116, 356] on span "1096816268" at bounding box center [109, 358] width 52 height 14
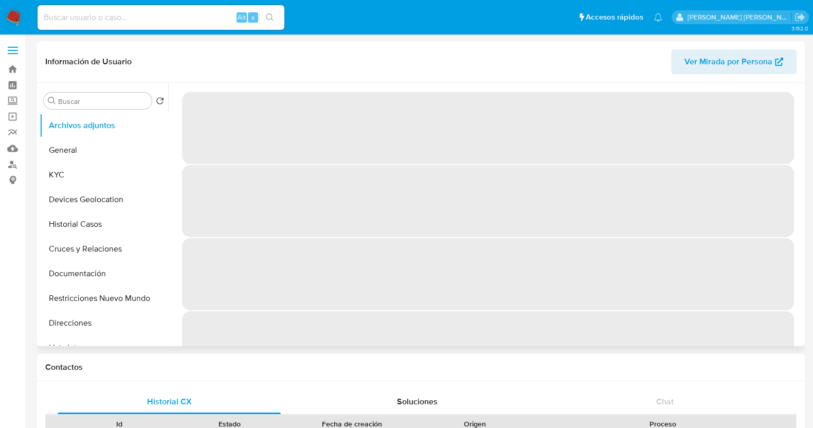
select select "10"
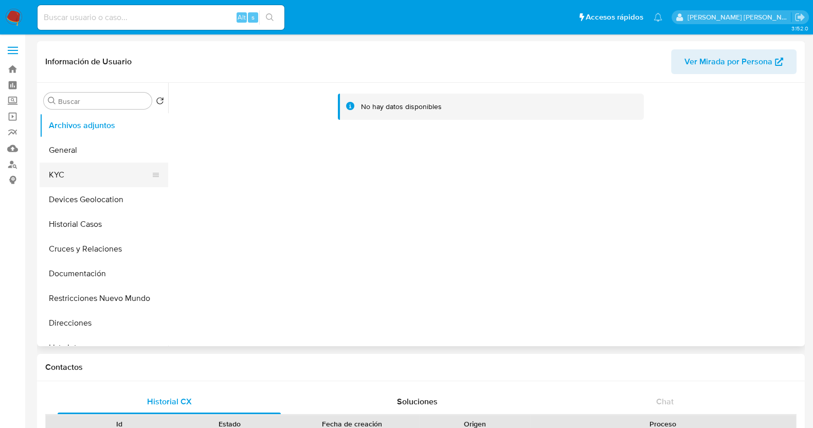
click at [93, 179] on button "KYC" at bounding box center [100, 175] width 120 height 25
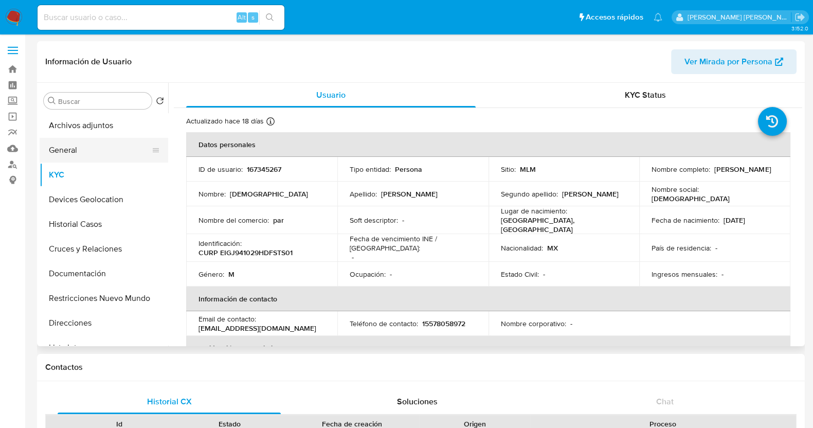
click at [83, 155] on button "General" at bounding box center [100, 150] width 120 height 25
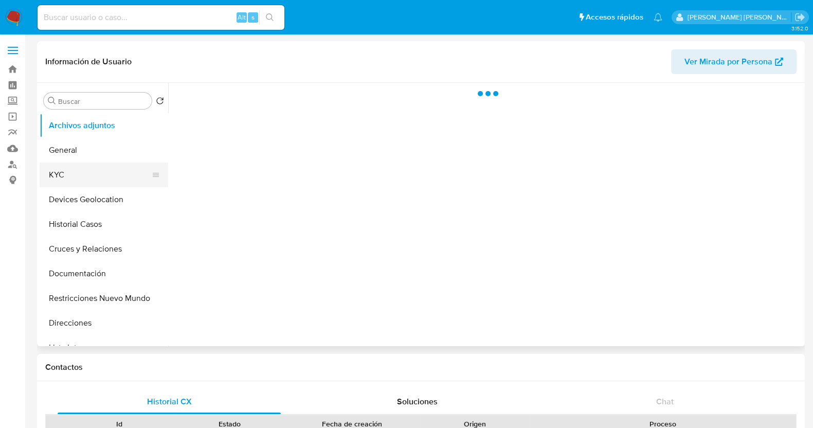
click at [103, 173] on button "KYC" at bounding box center [100, 175] width 120 height 25
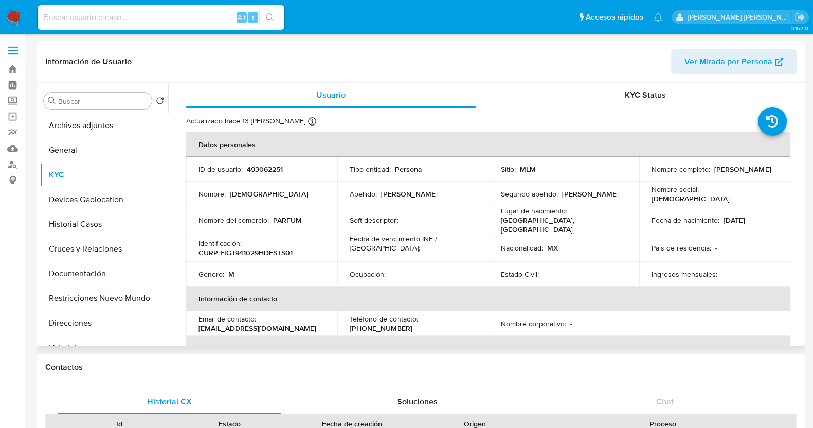
select select "10"
click at [97, 149] on button "General" at bounding box center [100, 150] width 120 height 25
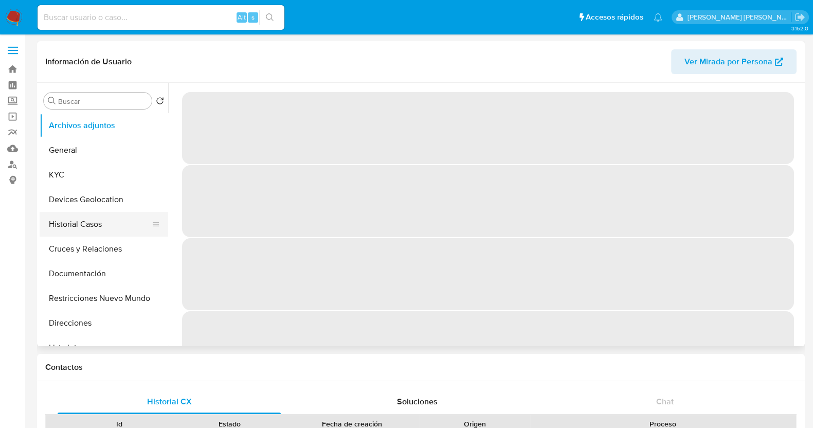
select select "10"
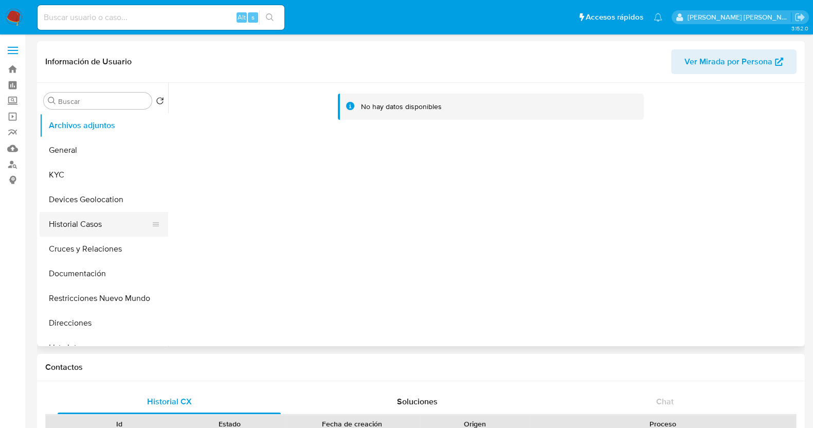
click at [118, 222] on button "Historial Casos" at bounding box center [100, 224] width 120 height 25
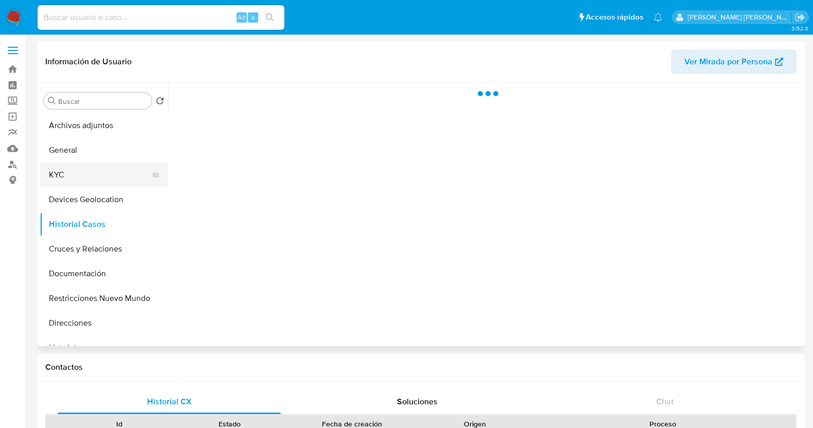
click at [73, 180] on button "KYC" at bounding box center [100, 175] width 120 height 25
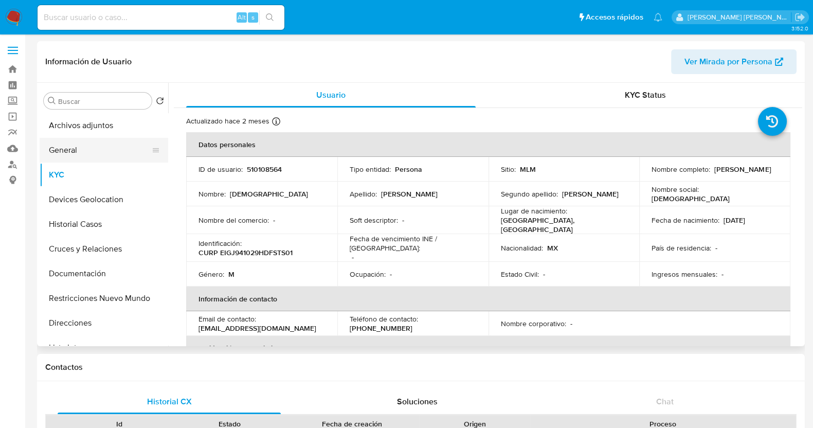
click at [67, 141] on button "General" at bounding box center [100, 150] width 120 height 25
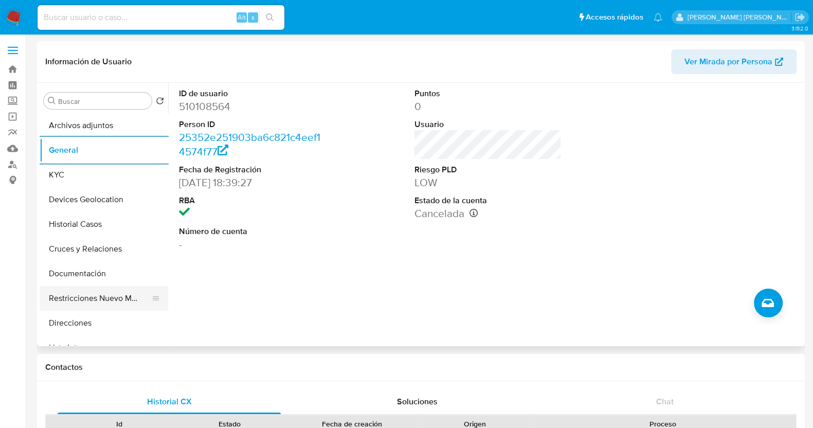
click at [120, 299] on button "Restricciones Nuevo Mundo" at bounding box center [100, 298] width 120 height 25
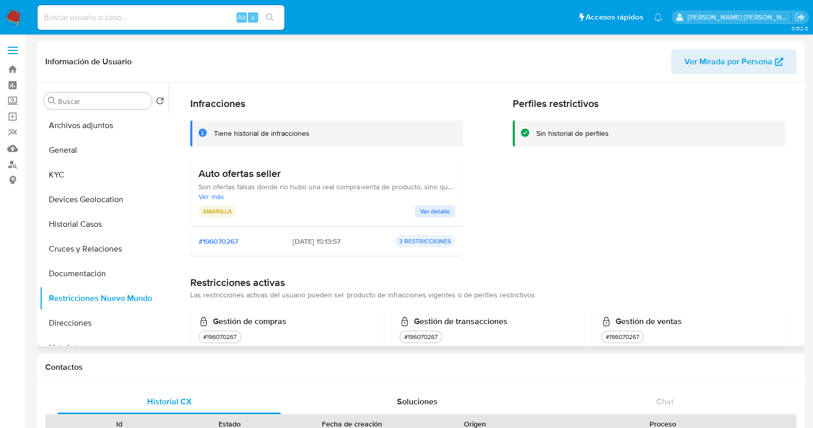
scroll to position [56, 0]
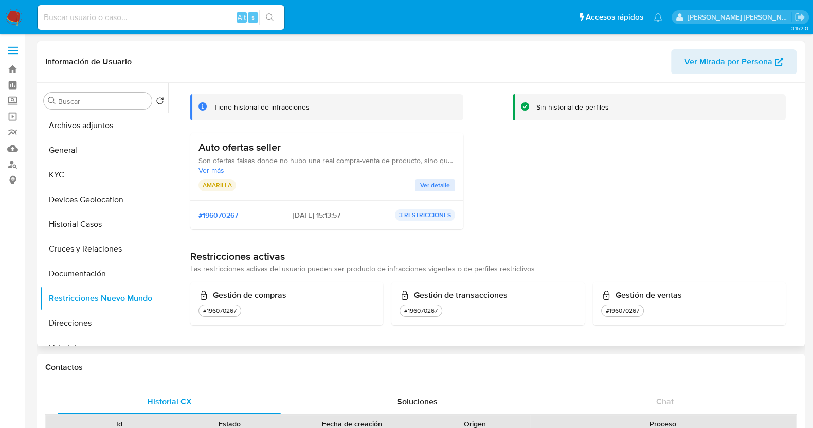
click at [443, 184] on span "Ver detalle" at bounding box center [435, 185] width 30 height 10
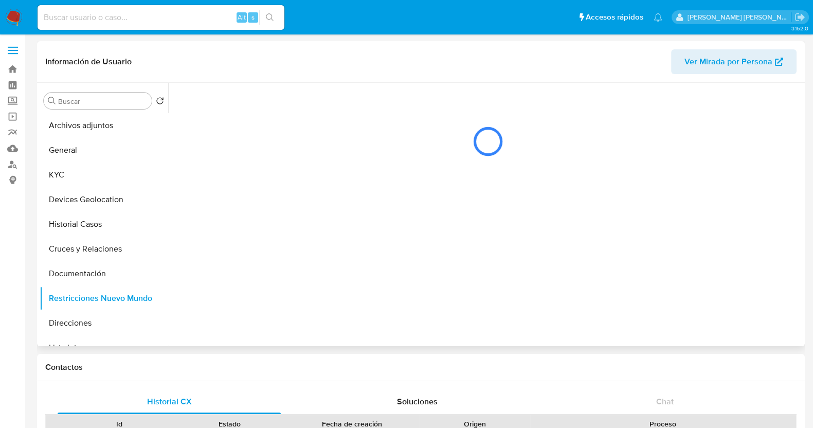
scroll to position [0, 0]
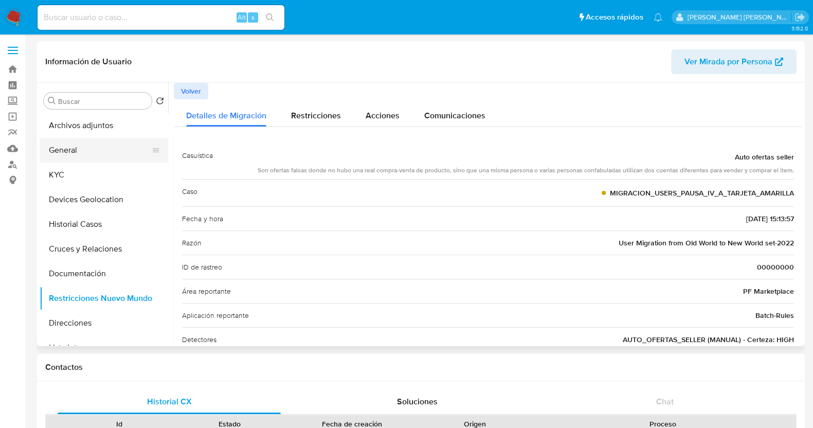
click at [67, 153] on button "General" at bounding box center [100, 150] width 120 height 25
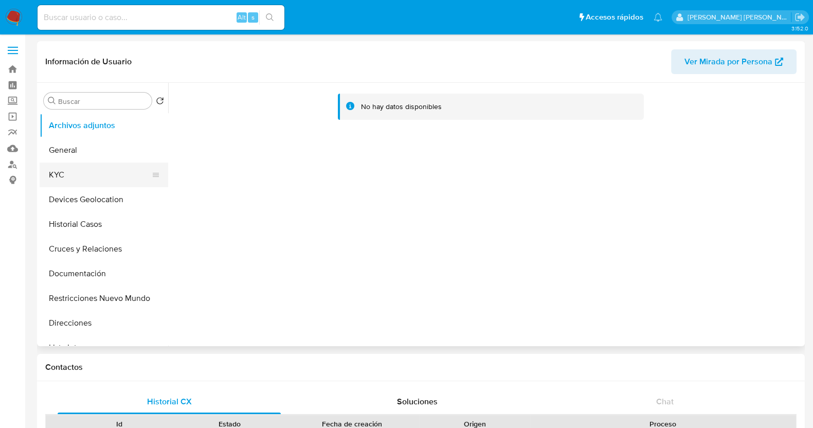
select select "10"
click at [101, 181] on button "KYC" at bounding box center [100, 175] width 120 height 25
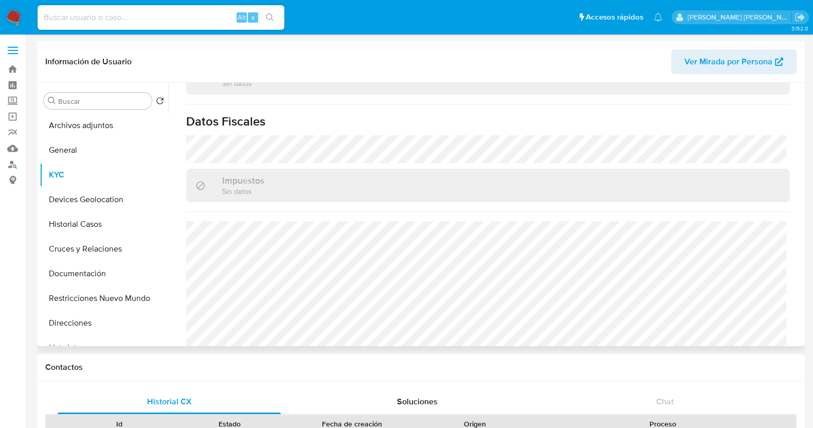
scroll to position [322, 0]
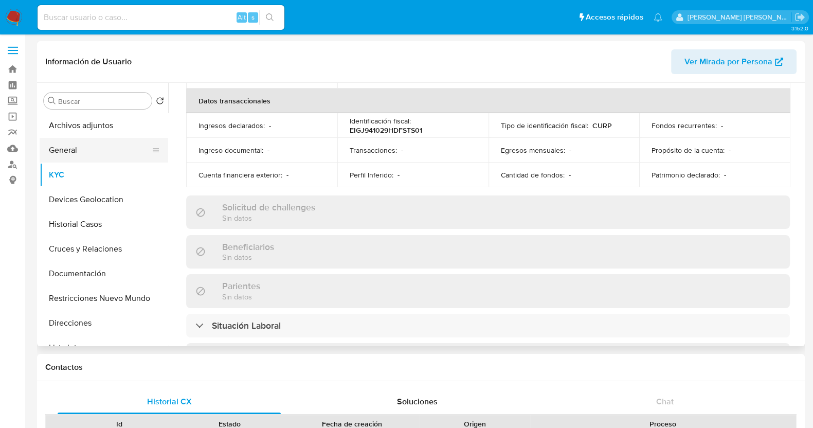
click at [82, 152] on button "General" at bounding box center [100, 150] width 120 height 25
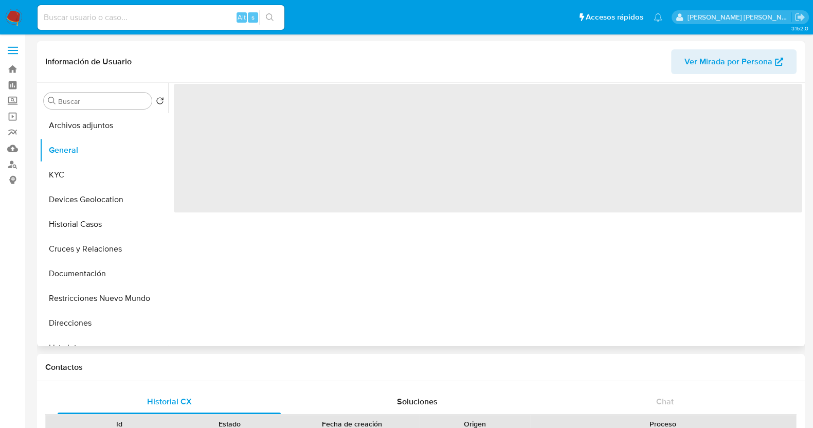
scroll to position [0, 0]
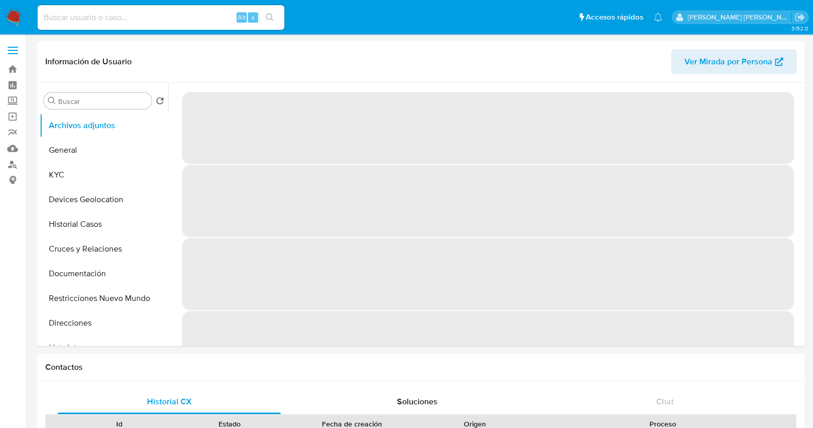
select select "10"
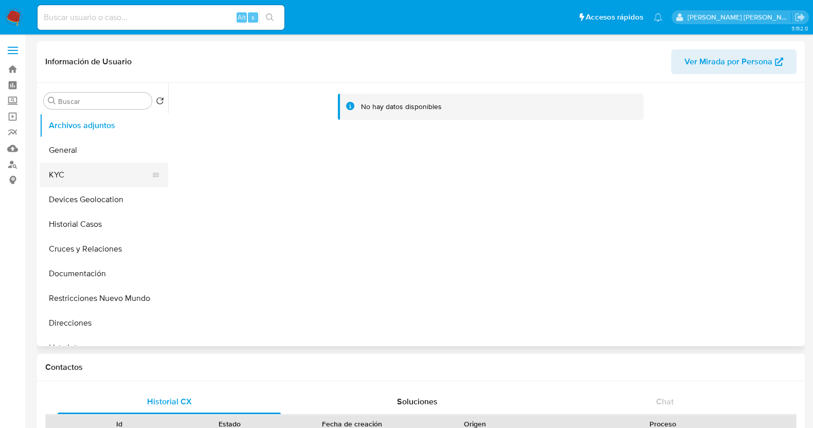
click at [48, 171] on button "KYC" at bounding box center [100, 175] width 120 height 25
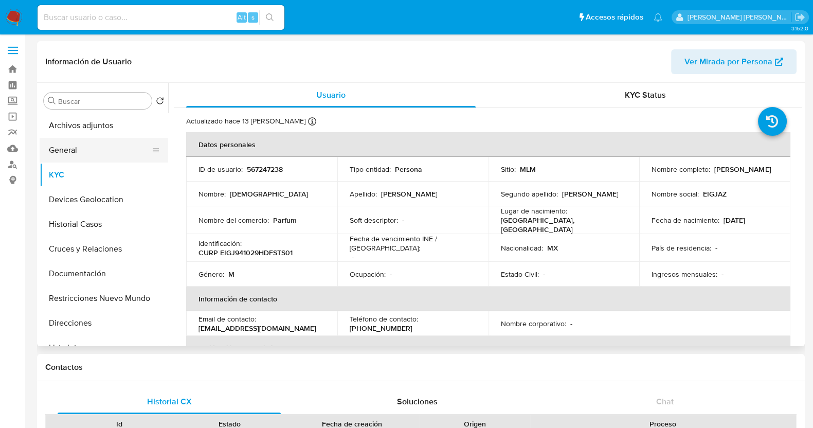
click at [108, 153] on button "General" at bounding box center [100, 150] width 120 height 25
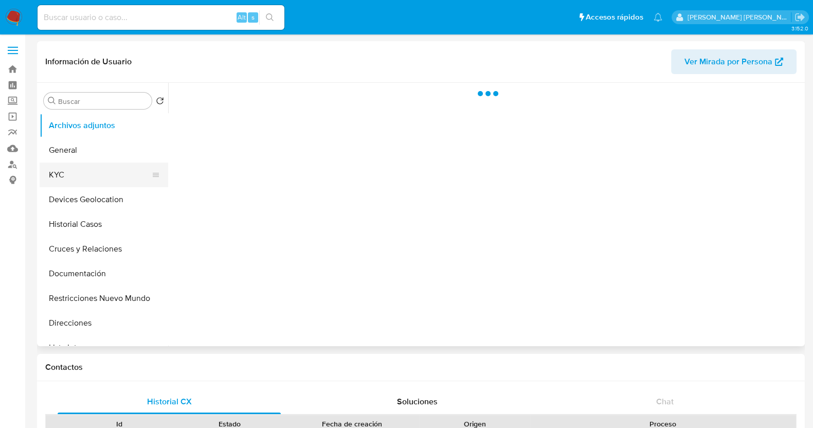
click at [104, 176] on button "KYC" at bounding box center [100, 175] width 120 height 25
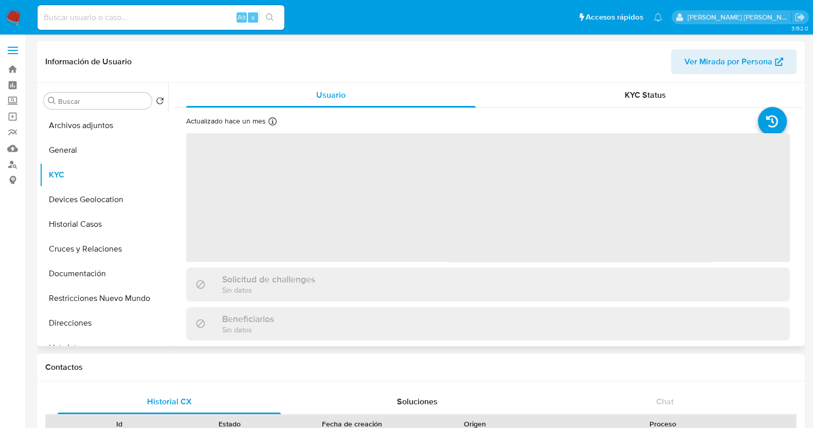
select select "10"
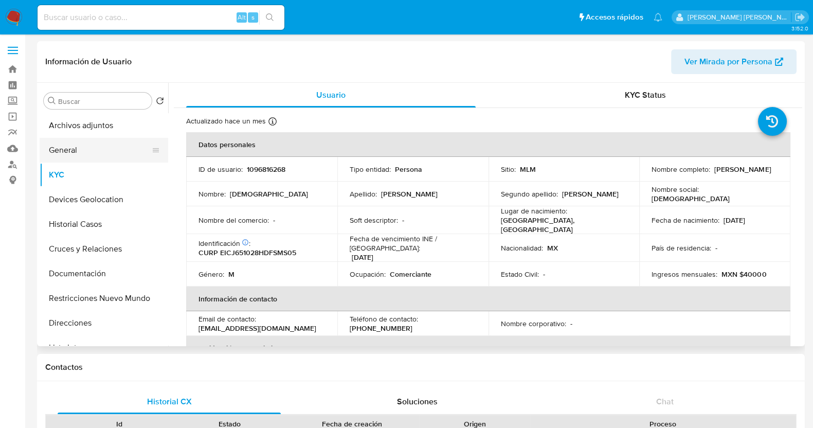
click at [88, 153] on button "General" at bounding box center [100, 150] width 120 height 25
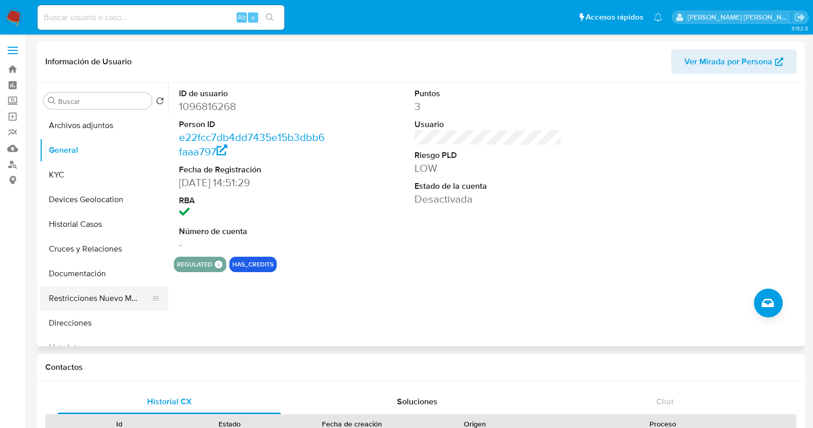
click at [95, 295] on button "Restricciones Nuevo Mundo" at bounding box center [100, 298] width 120 height 25
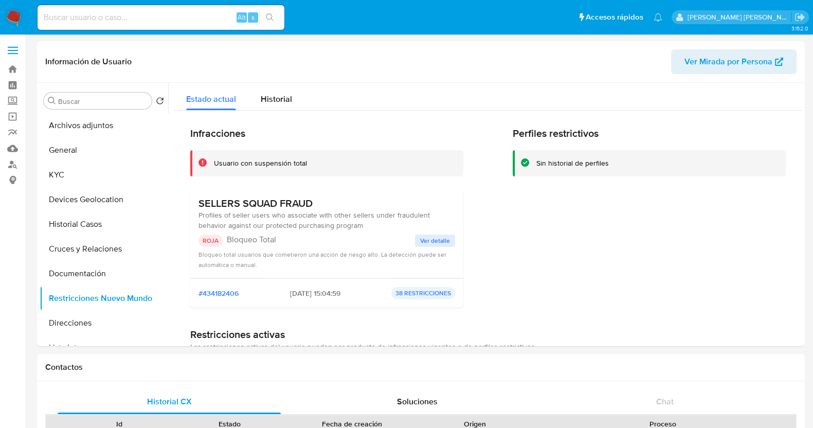
click at [440, 242] on span "Ver detalle" at bounding box center [435, 241] width 30 height 10
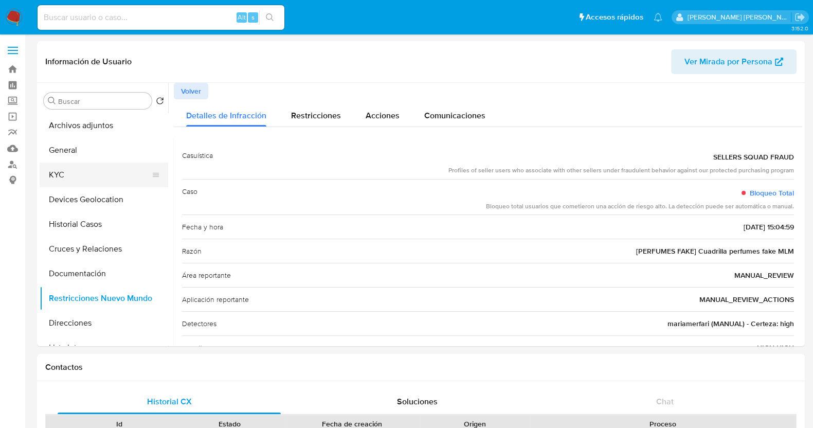
click at [75, 168] on button "KYC" at bounding box center [100, 175] width 120 height 25
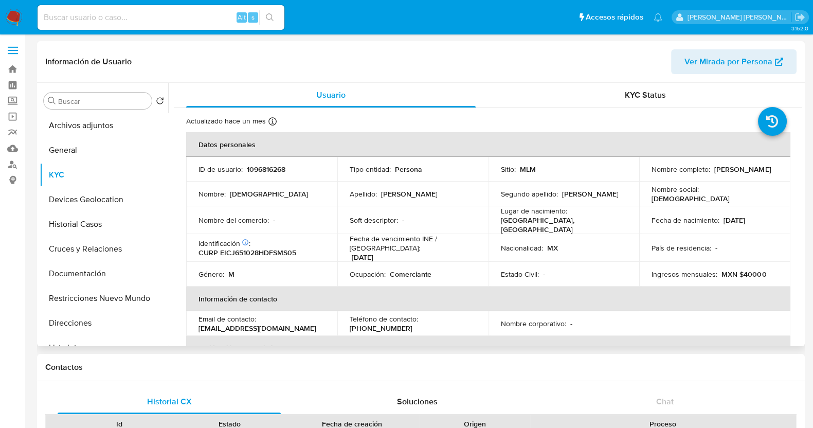
click at [262, 170] on p "1096816268" at bounding box center [266, 169] width 39 height 9
copy p "1096816268"
